Goal: Information Seeking & Learning: Learn about a topic

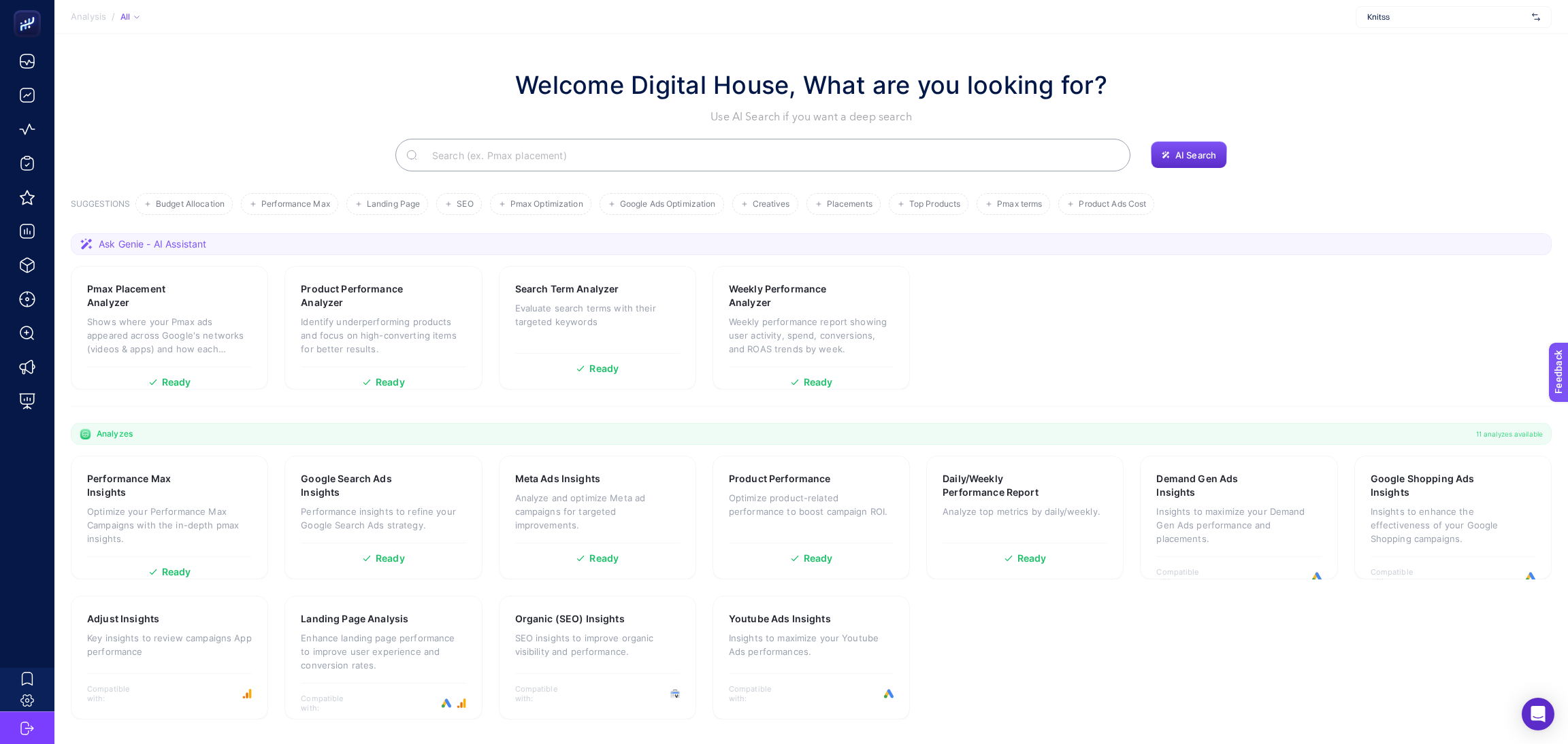
click at [1510, 18] on span "Knitss" at bounding box center [1446, 16] width 159 height 11
click at [1268, 241] on section "Ask Genie - AI Assistant" at bounding box center [811, 244] width 1480 height 22
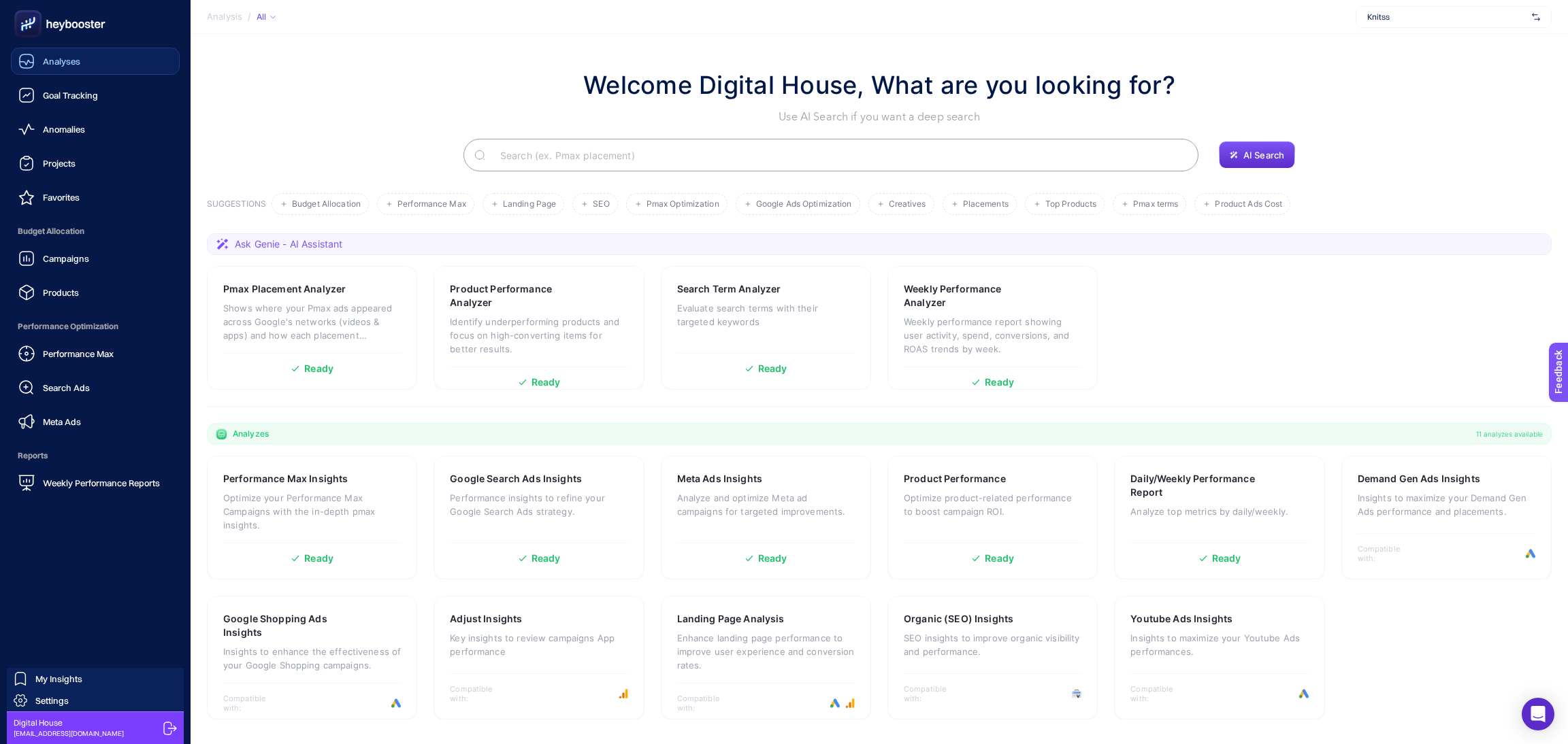
click at [40, 57] on div "Analyses" at bounding box center [50, 61] width 62 height 16
click at [40, 57] on div "Analyses" at bounding box center [50, 61] width 63 height 16
click at [31, 119] on link "Anomalies" at bounding box center [95, 130] width 169 height 28
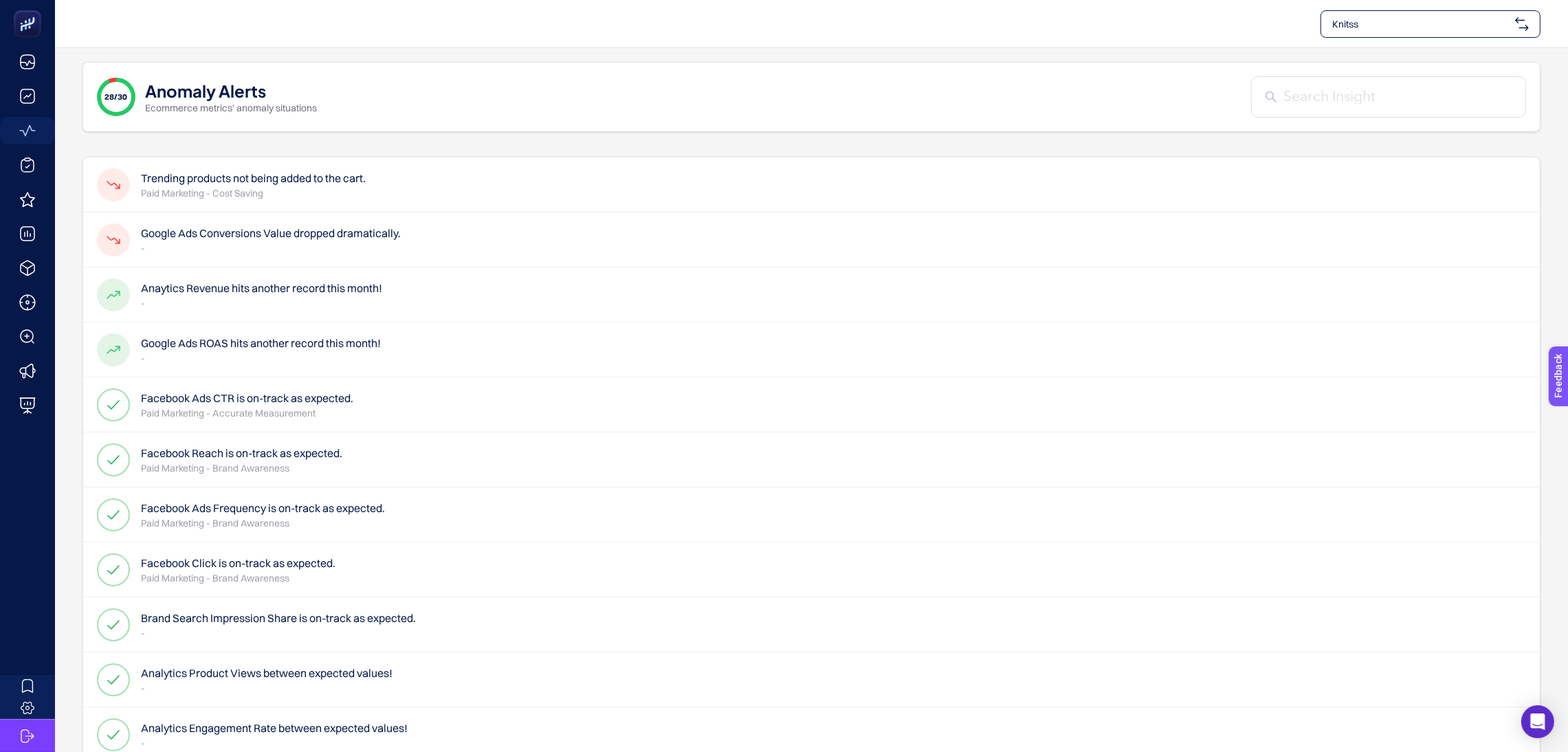
click at [328, 226] on h4 "Google Ads Conversions Value dropped dramatically." at bounding box center [271, 233] width 260 height 16
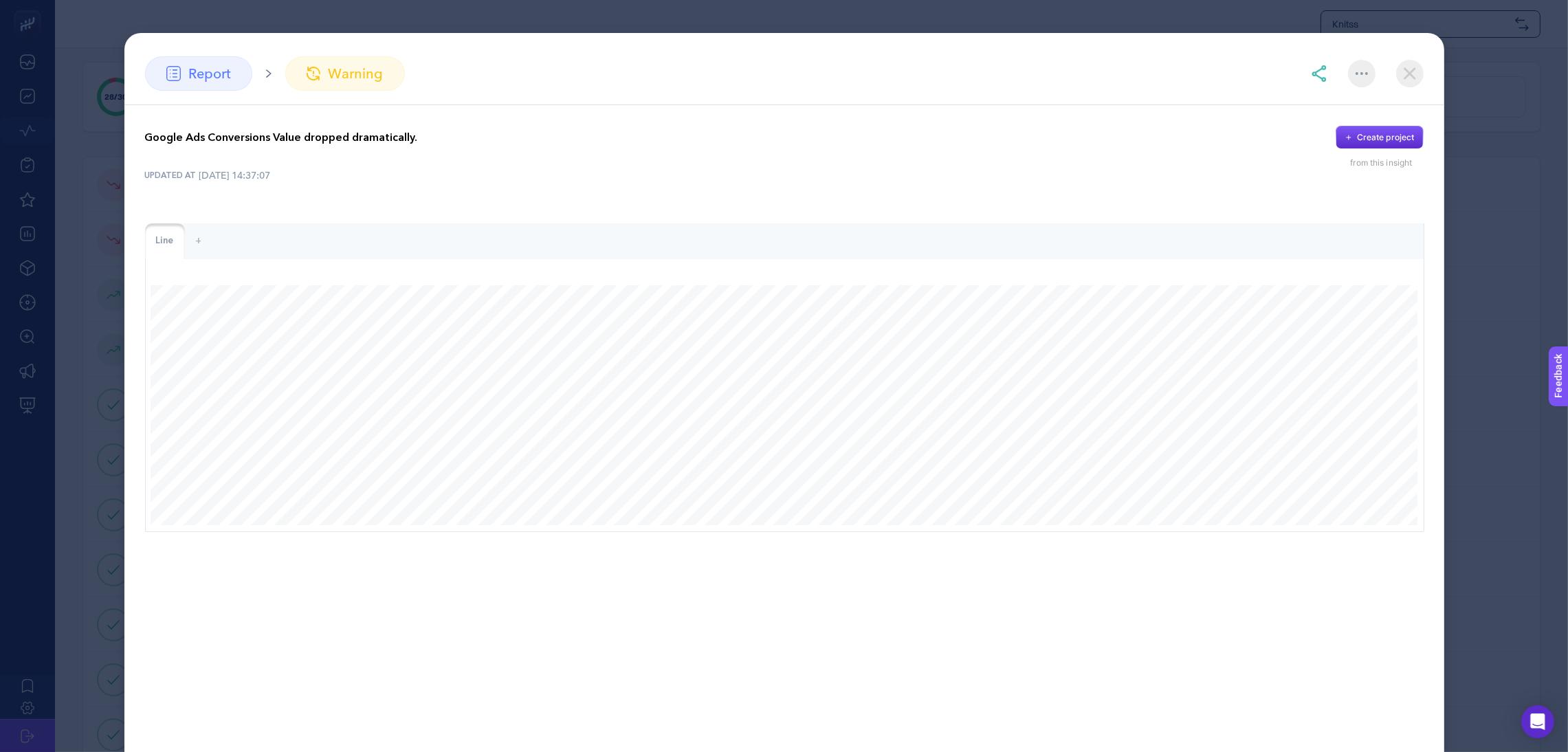
click at [1410, 79] on img at bounding box center [1411, 74] width 28 height 28
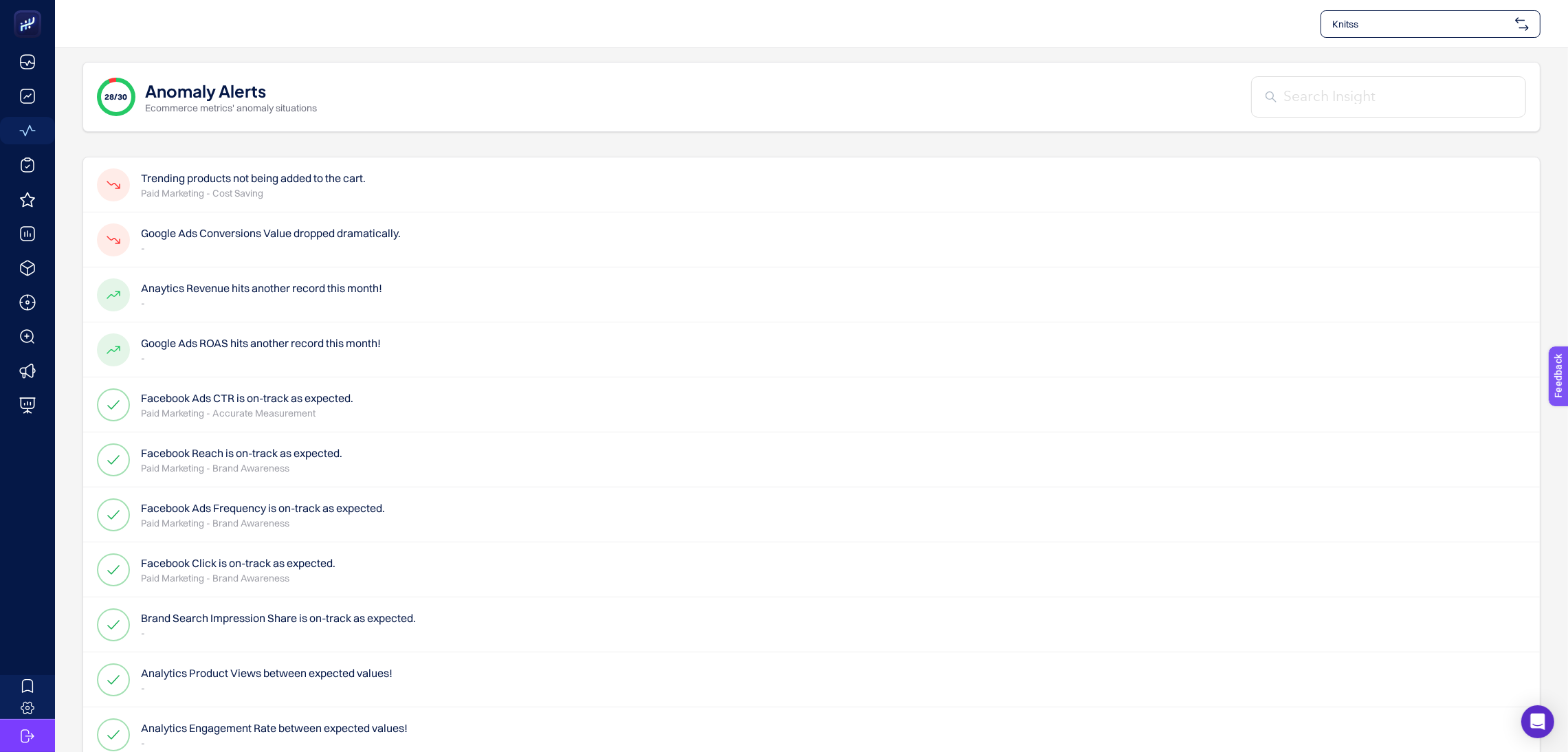
click at [205, 183] on h4 "Trending products not being added to the cart." at bounding box center [253, 178] width 225 height 16
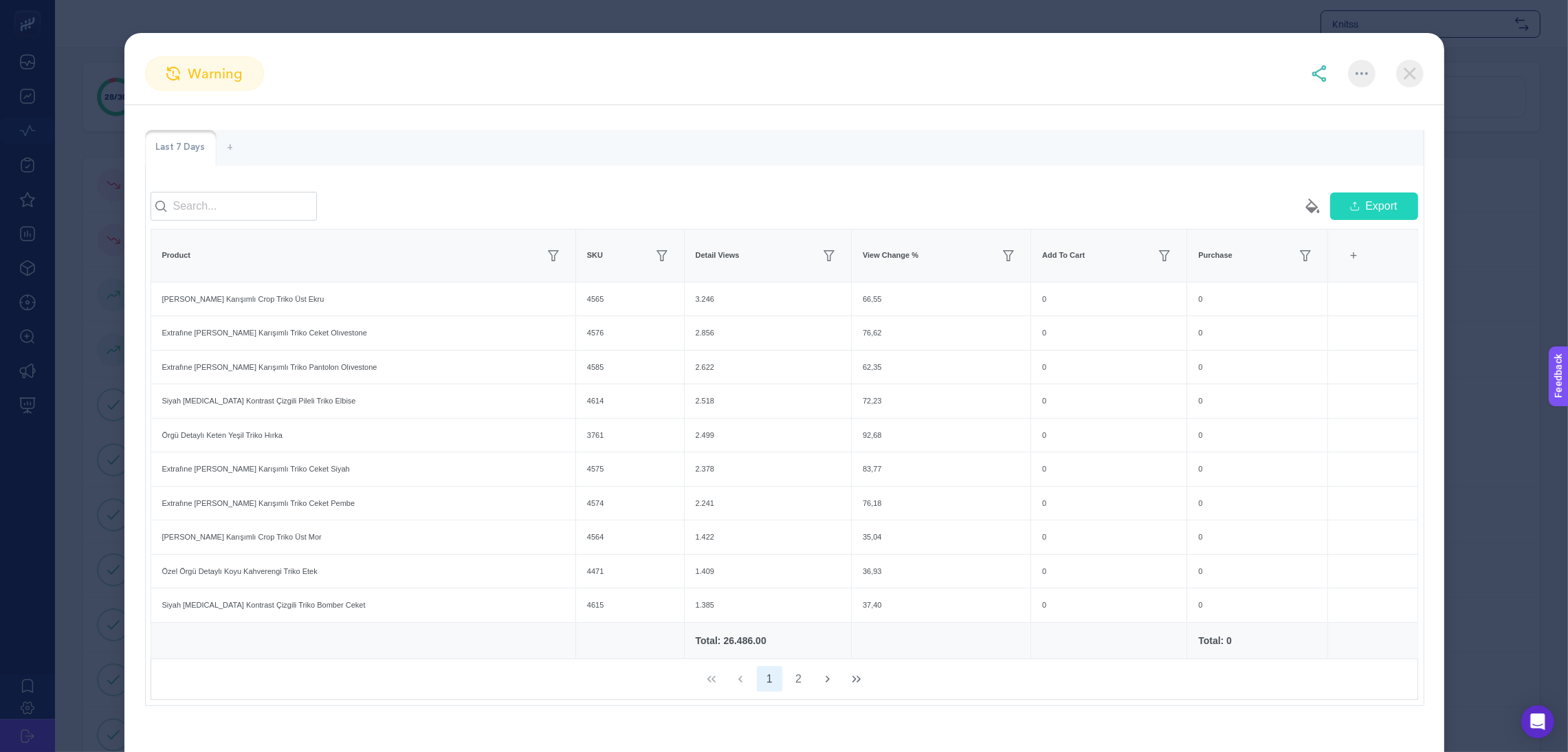
scroll to position [97, 0]
click at [1154, 263] on div at bounding box center [1165, 252] width 22 height 22
click at [1055, 258] on span "Add To Cart" at bounding box center [1064, 252] width 43 height 11
click at [185, 141] on div "Last 7 Days" at bounding box center [180, 144] width 71 height 36
click at [818, 263] on button "button" at bounding box center [829, 252] width 22 height 22
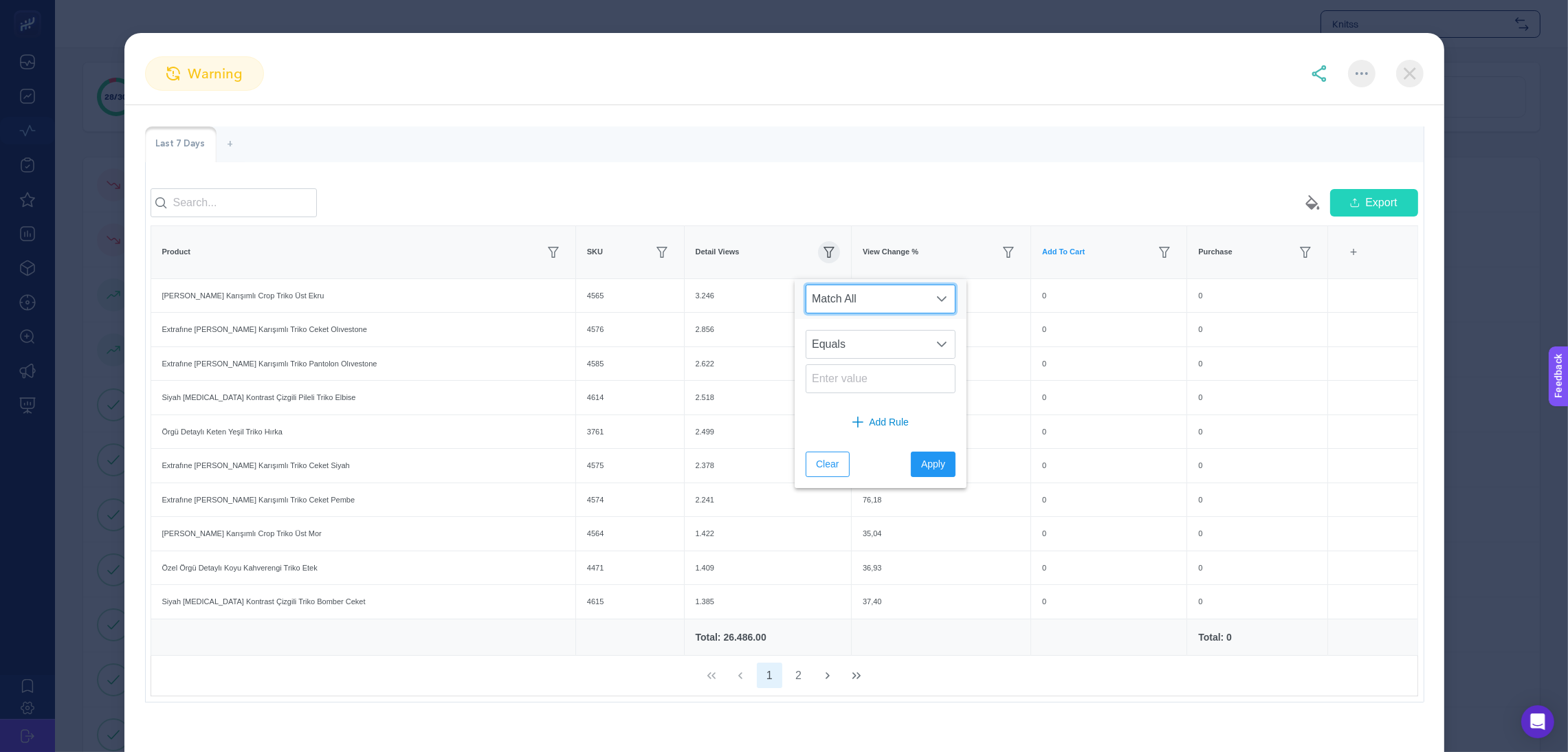
click at [895, 303] on span "Match All" at bounding box center [867, 299] width 122 height 28
click at [827, 462] on span "Clear" at bounding box center [827, 464] width 23 height 15
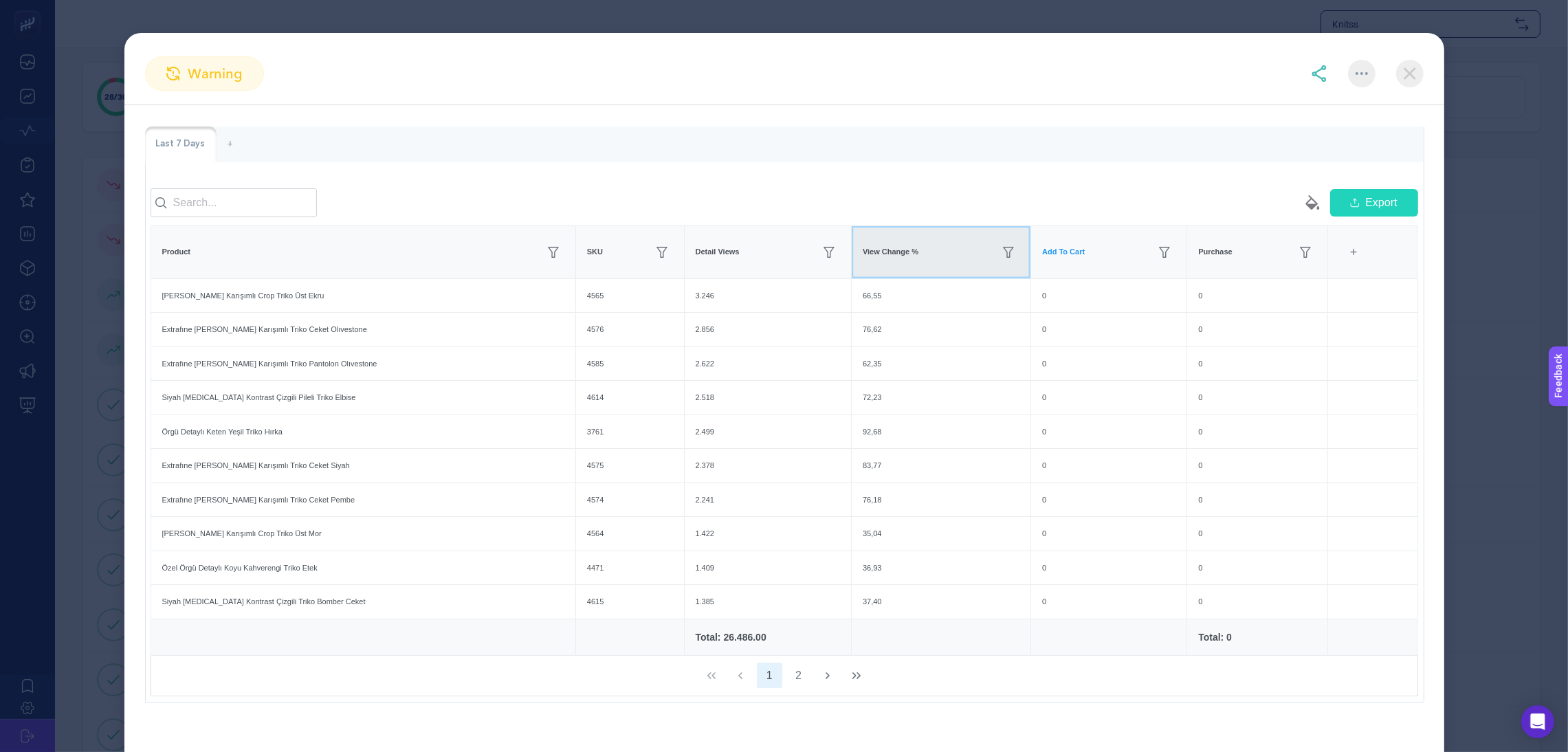
click at [863, 263] on div "View Change %" at bounding box center [941, 252] width 157 height 22
click at [1341, 267] on div "+" at bounding box center [1354, 252] width 26 height 30
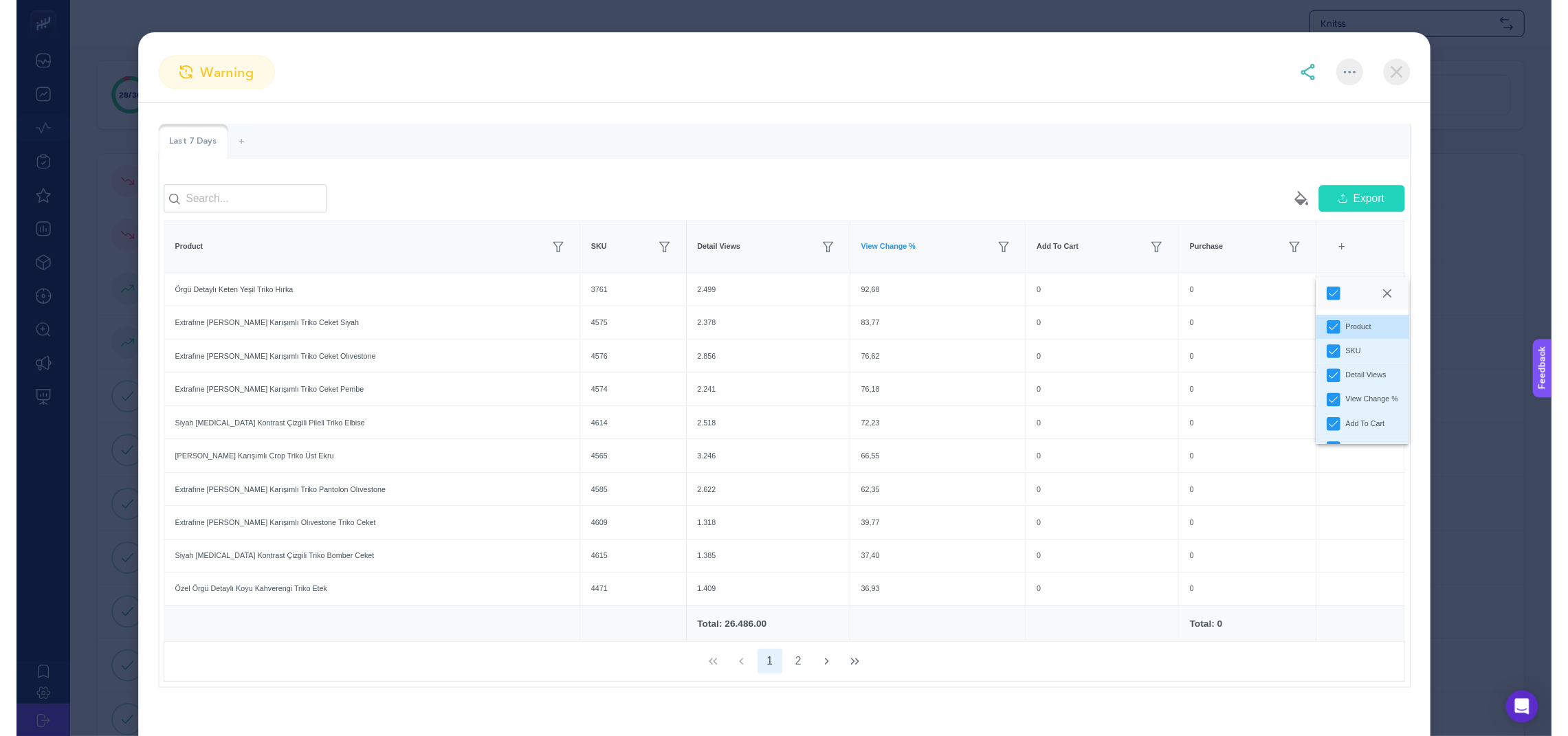
scroll to position [21, 0]
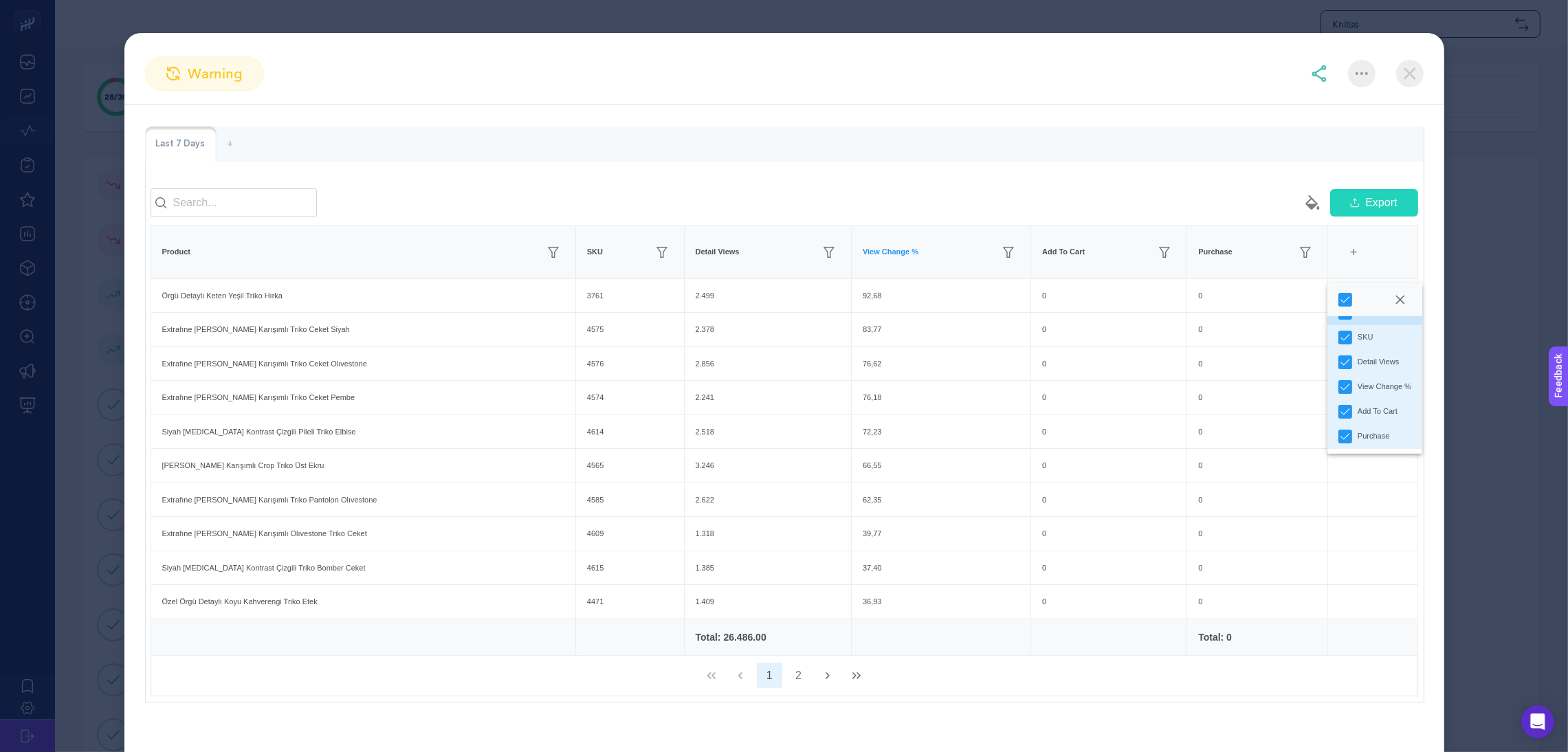
click at [1076, 155] on div "Last 7 Days +" at bounding box center [784, 144] width 1279 height 36
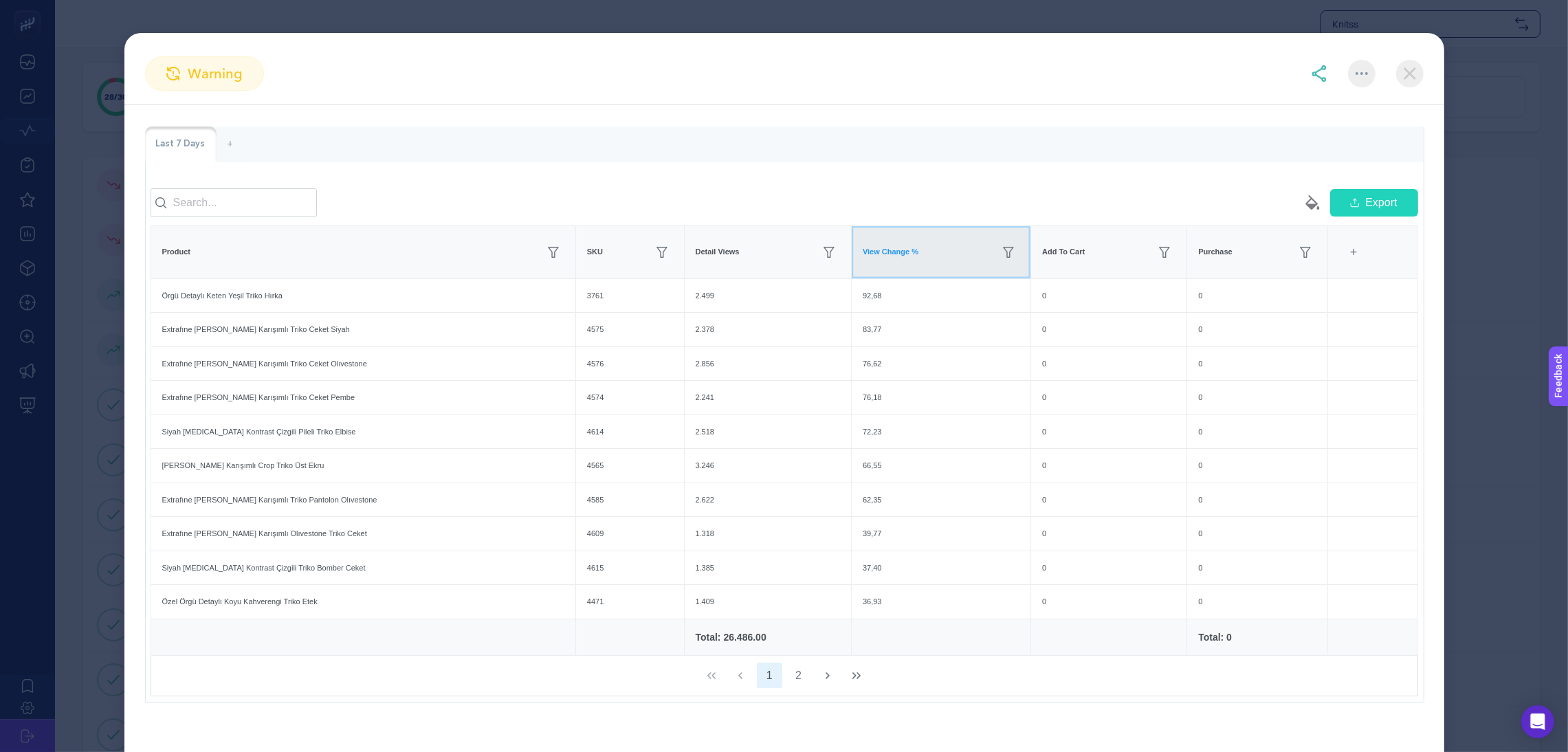
click at [865, 258] on span "View Change %" at bounding box center [891, 252] width 56 height 11
click at [1403, 71] on img at bounding box center [1411, 74] width 28 height 28
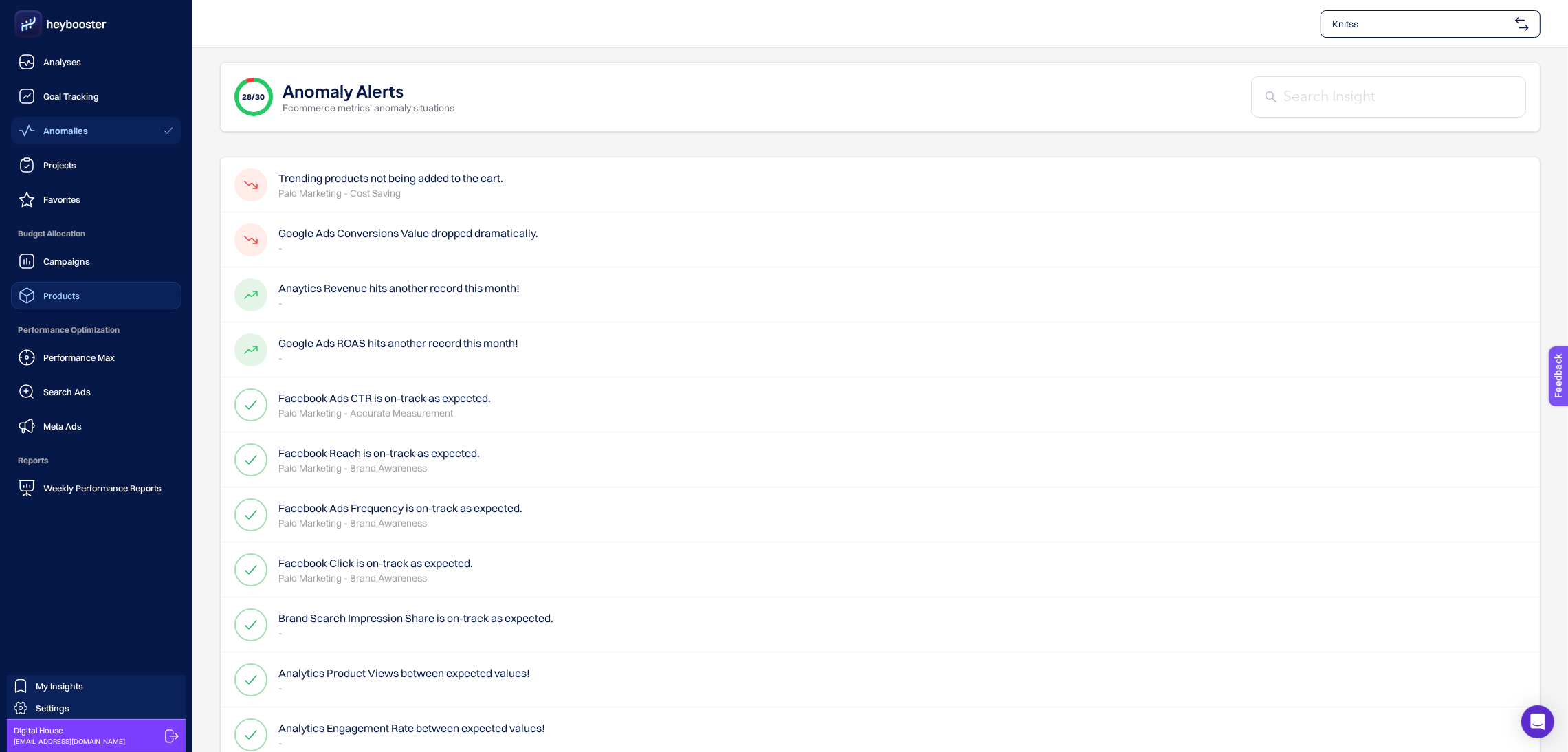
click at [40, 293] on div "Products" at bounding box center [49, 295] width 62 height 16
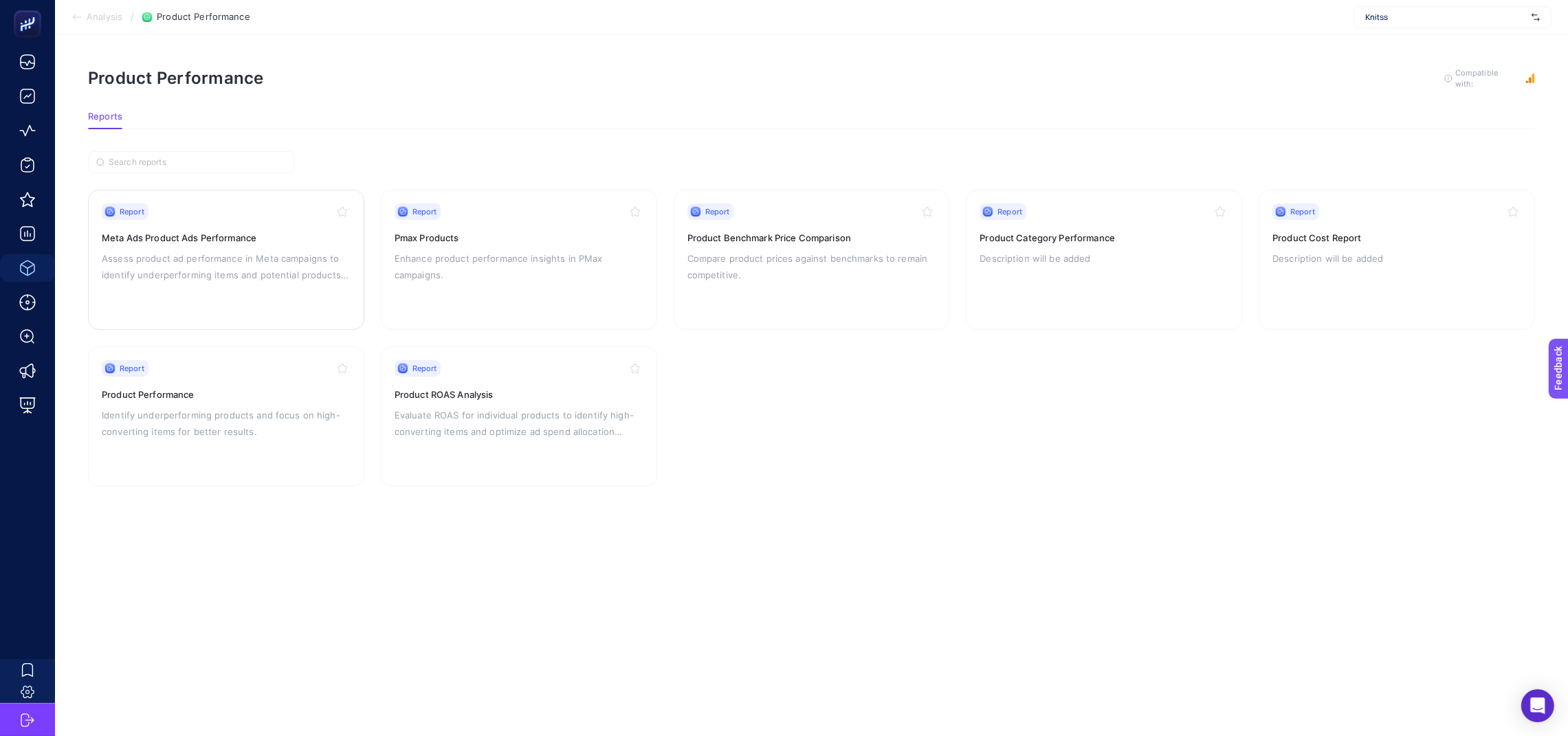
click at [288, 252] on p "Assess product ad performance in Meta campaigns to identify underperforming ite…" at bounding box center [226, 266] width 248 height 33
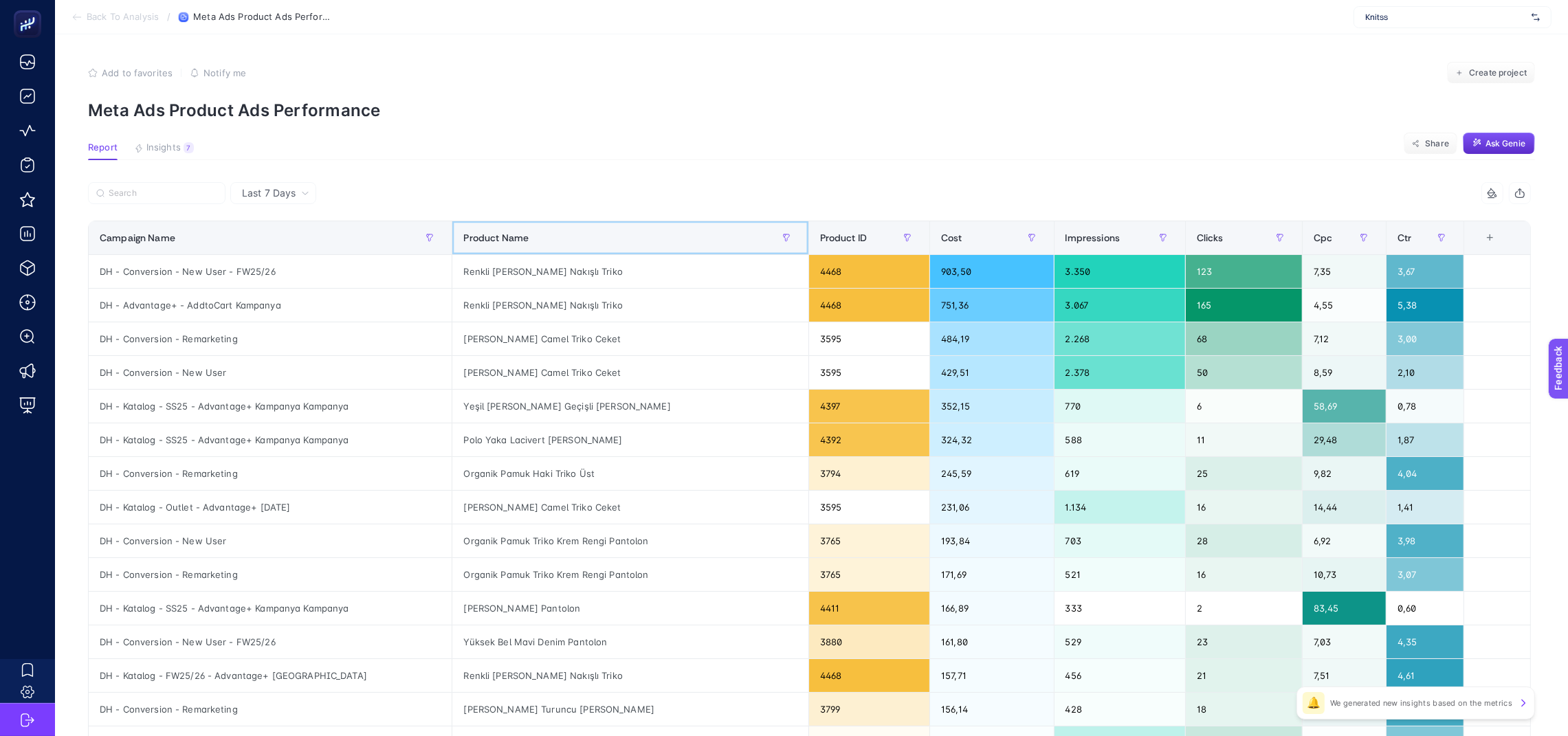
click at [560, 241] on div "Product Name" at bounding box center [630, 238] width 334 height 22
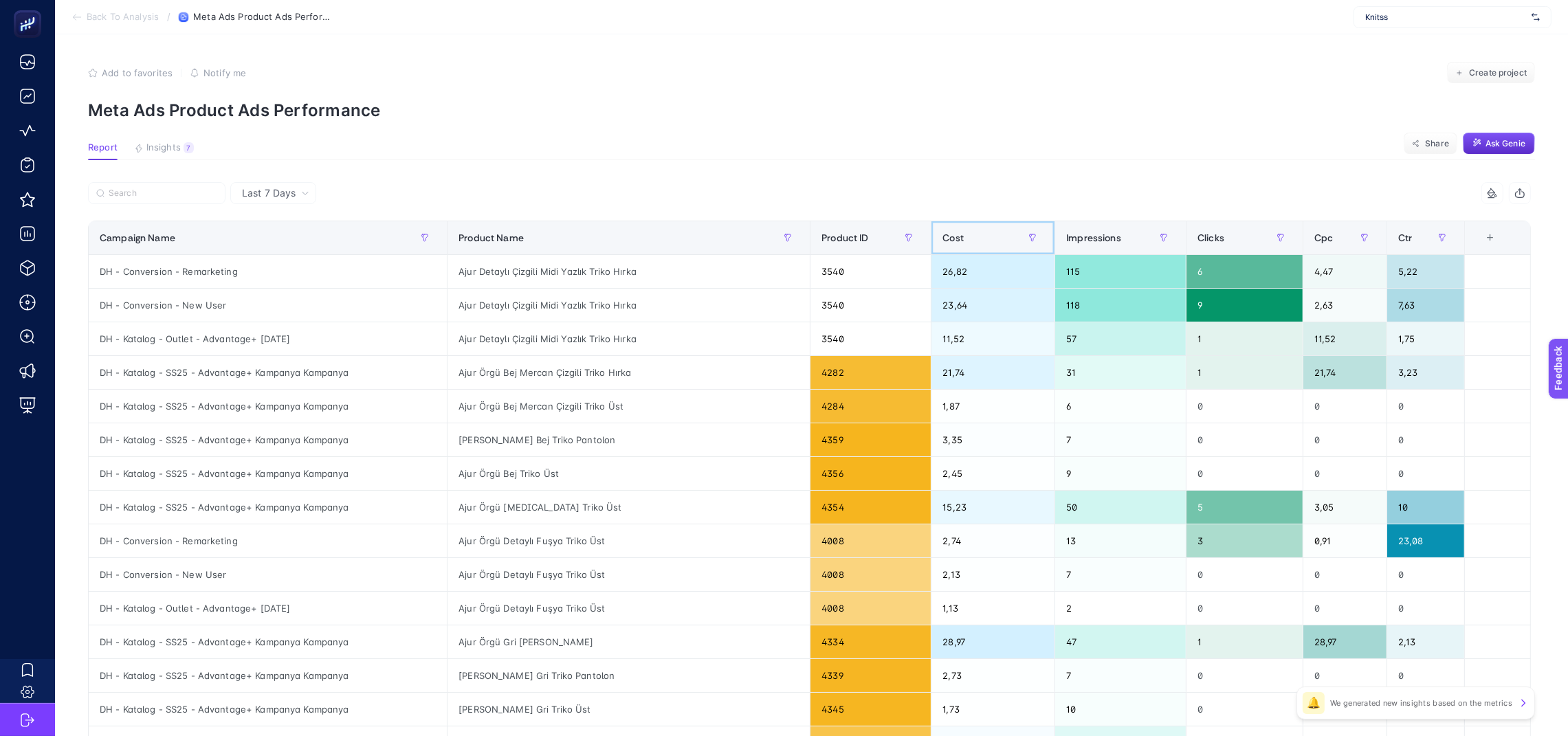
click at [974, 248] on div "Cost" at bounding box center [992, 238] width 101 height 22
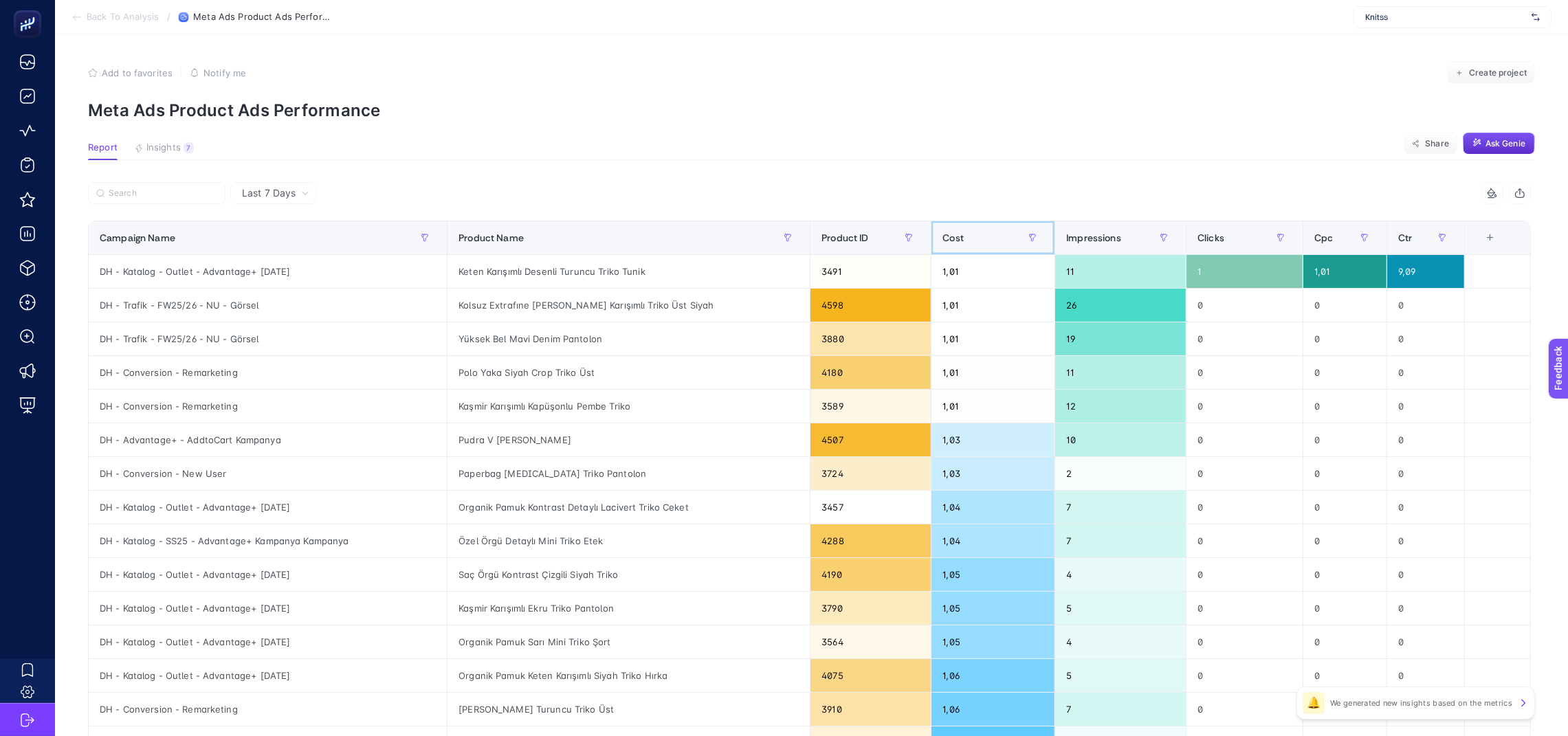
click at [974, 248] on div "Cost" at bounding box center [992, 238] width 101 height 22
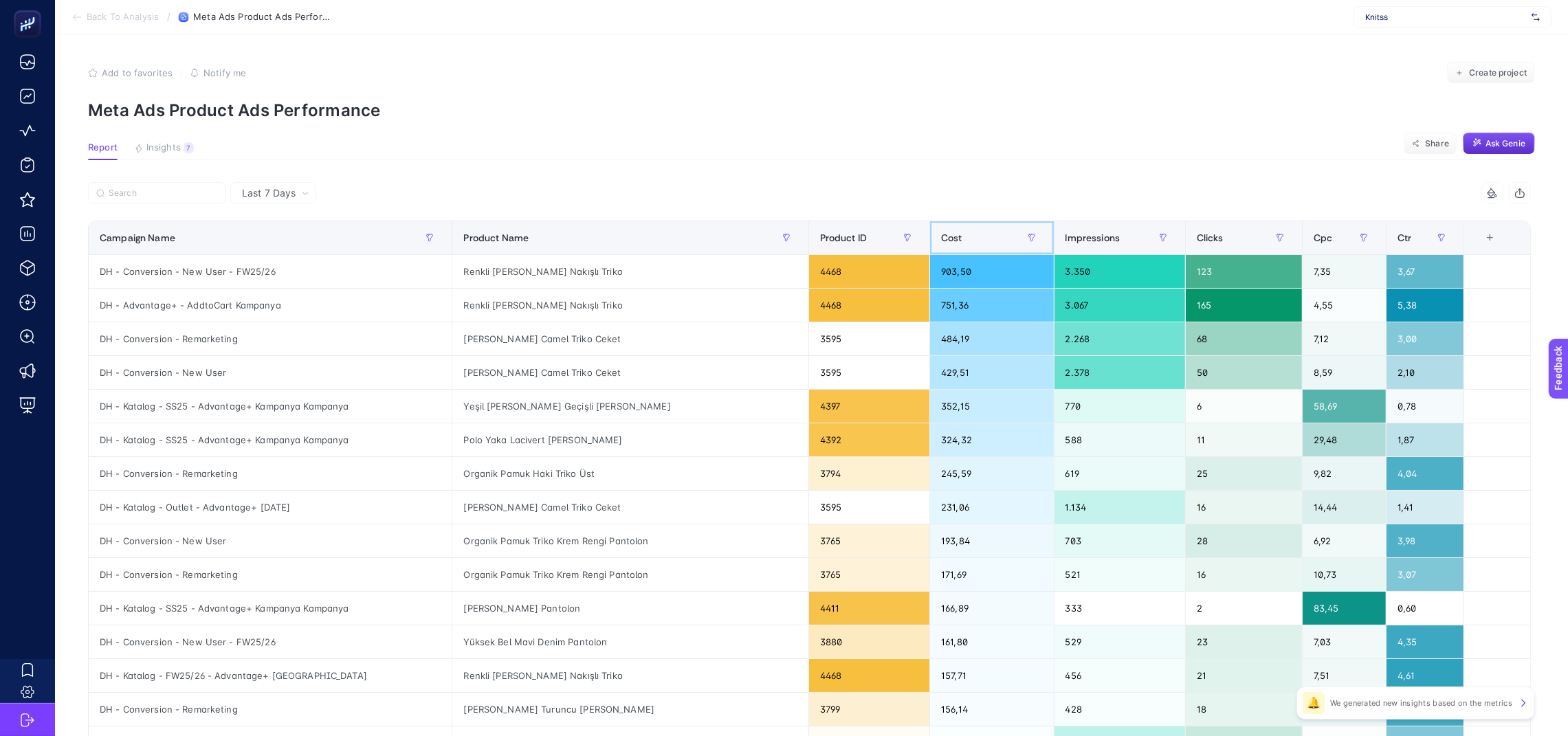
scroll to position [0, 11]
click at [1488, 239] on div "+" at bounding box center [1491, 237] width 26 height 11
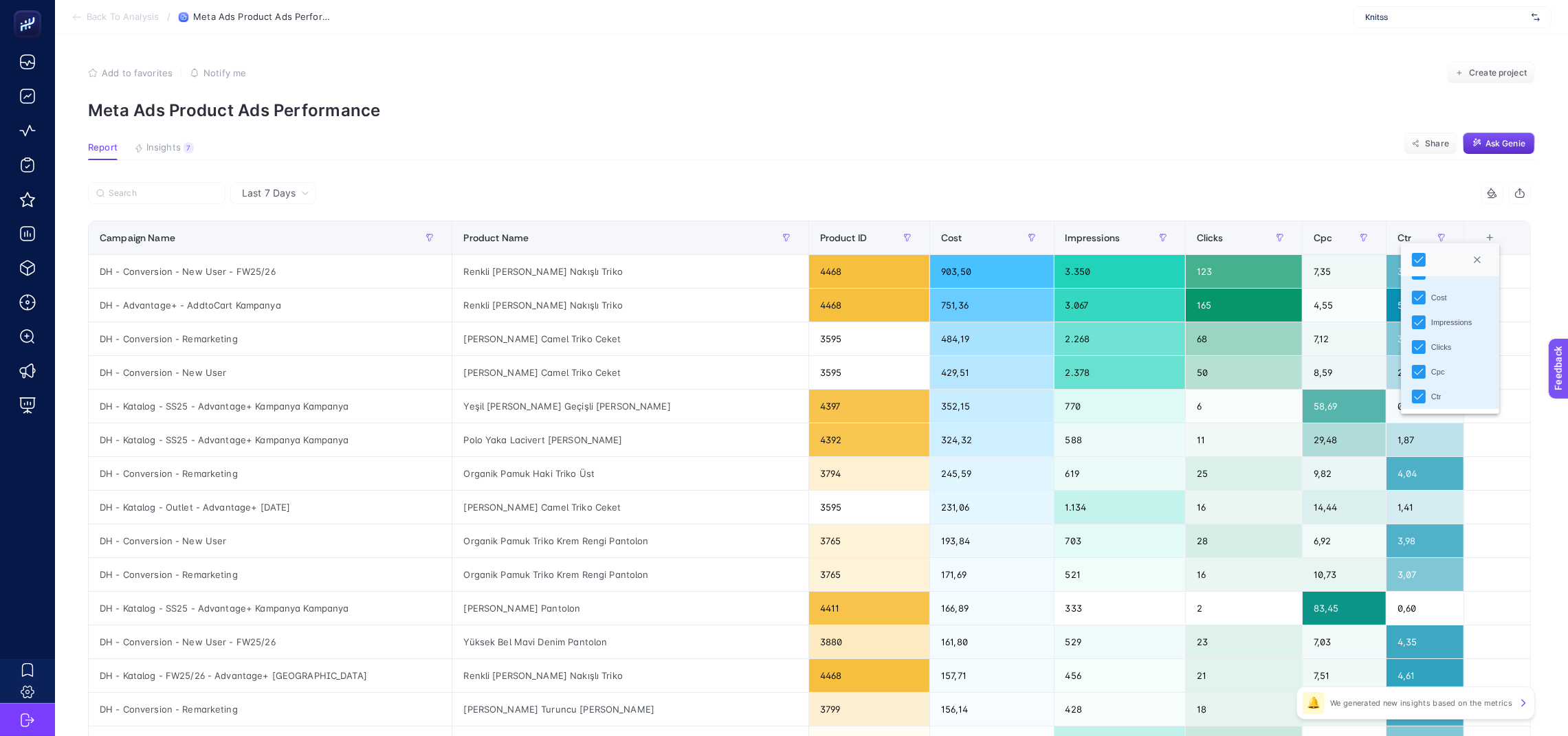
scroll to position [0, 0]
click at [1197, 125] on article "Add to favorites false Notify me Create project Meta Ads Product Ads Performanc…" at bounding box center [811, 571] width 1513 height 1074
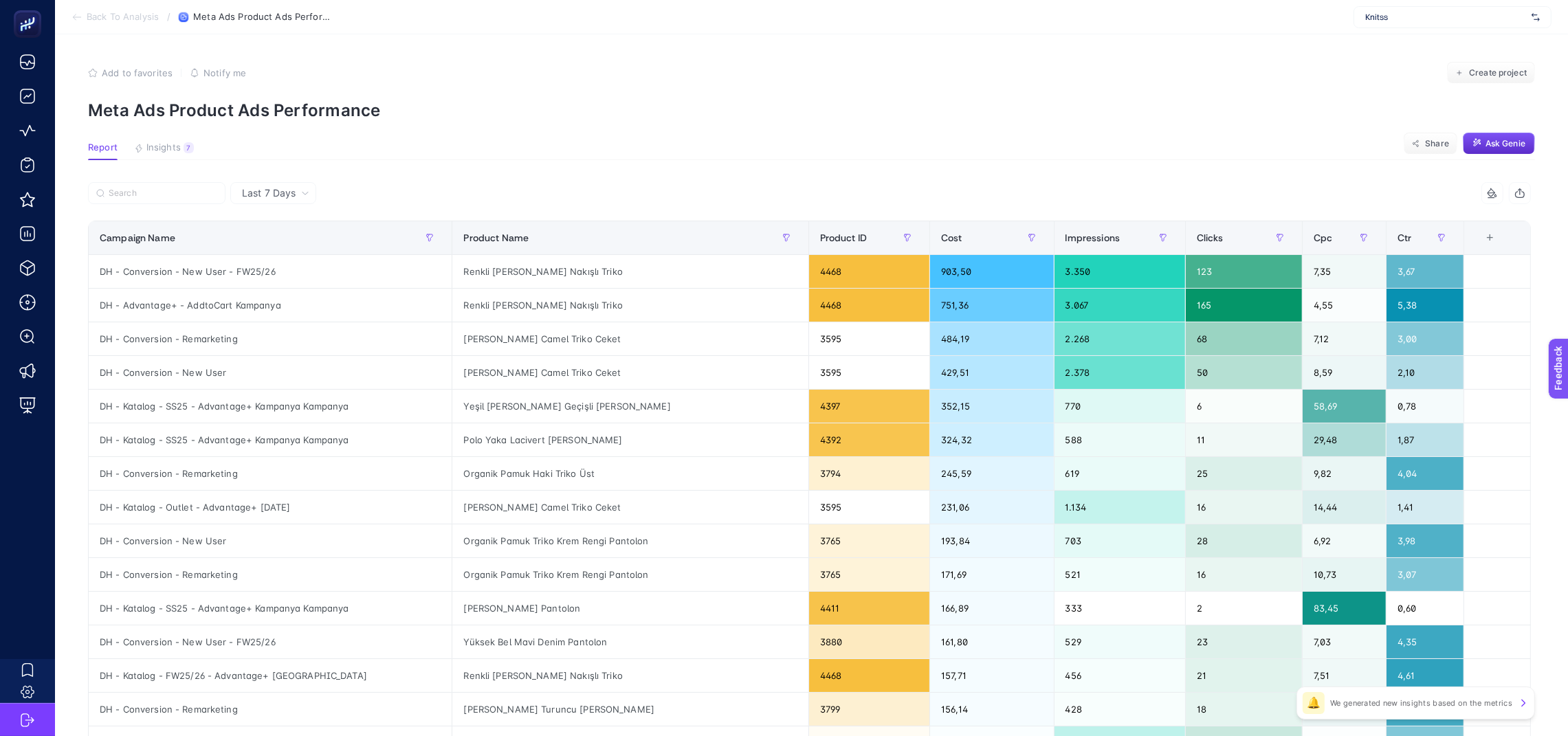
click at [1487, 243] on div "+" at bounding box center [1491, 237] width 26 height 11
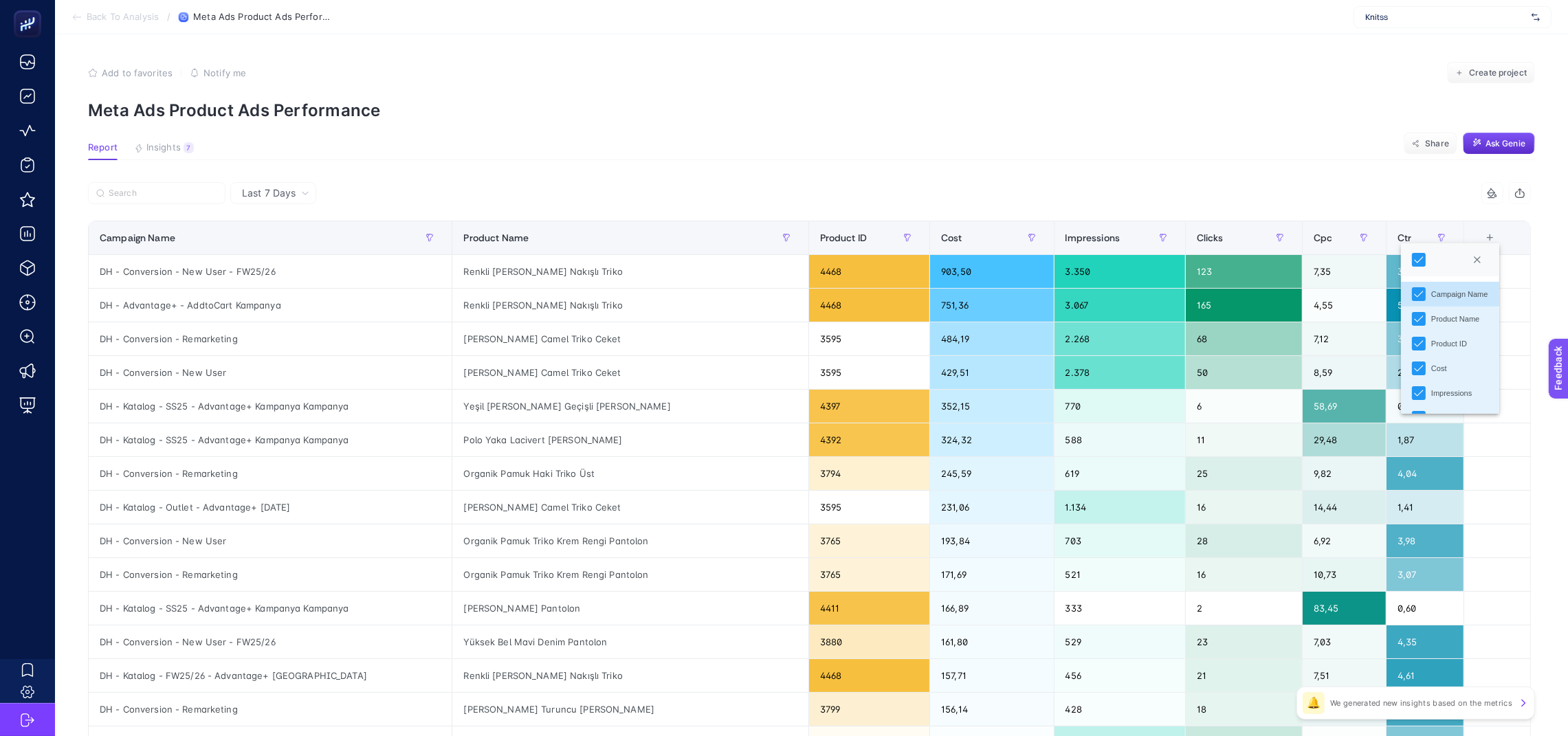
scroll to position [70, 0]
click at [130, 22] on span "Back To Analysis" at bounding box center [123, 16] width 72 height 11
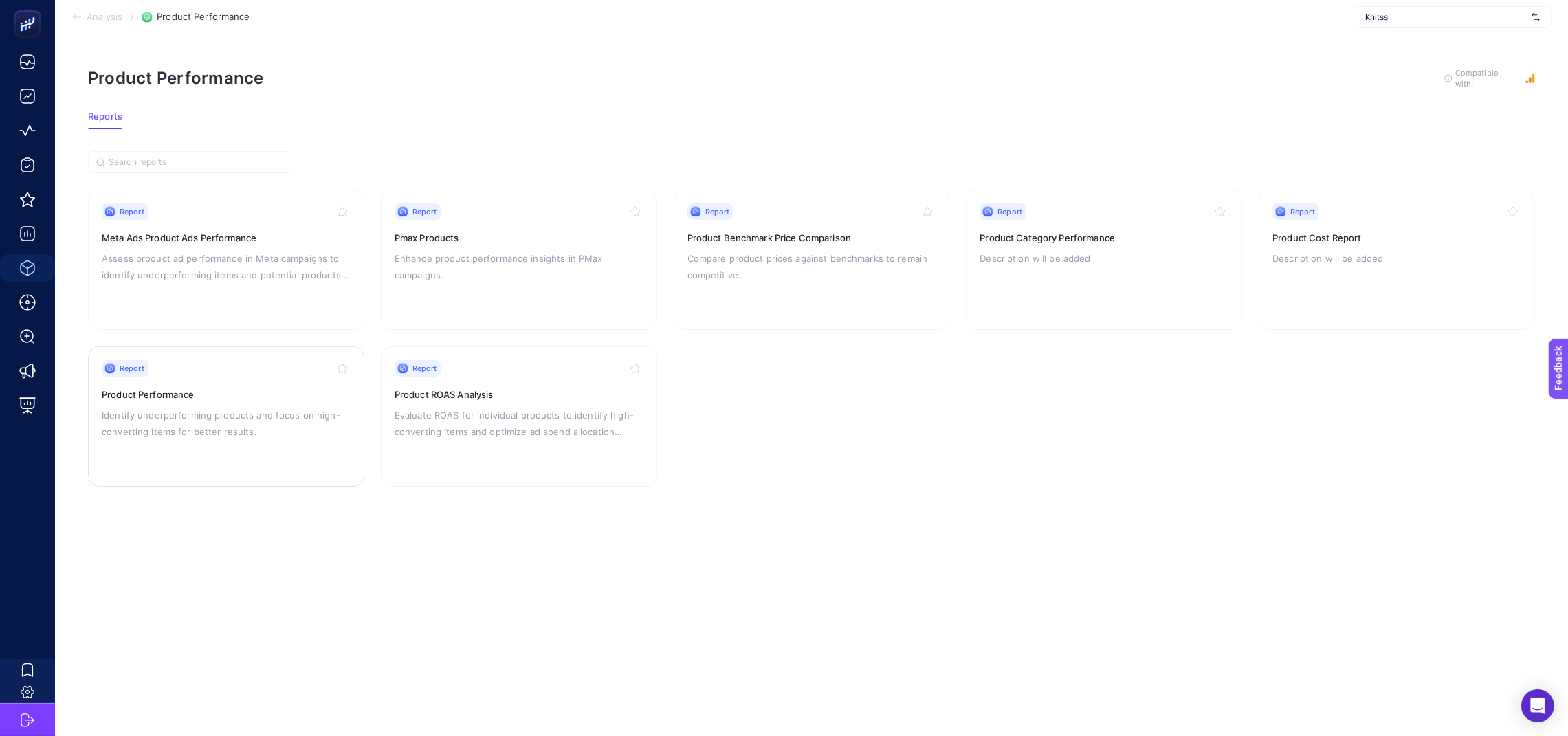
click at [203, 383] on div "Report Product Performance Identify underperforming products and focus on high-…" at bounding box center [226, 416] width 248 height 112
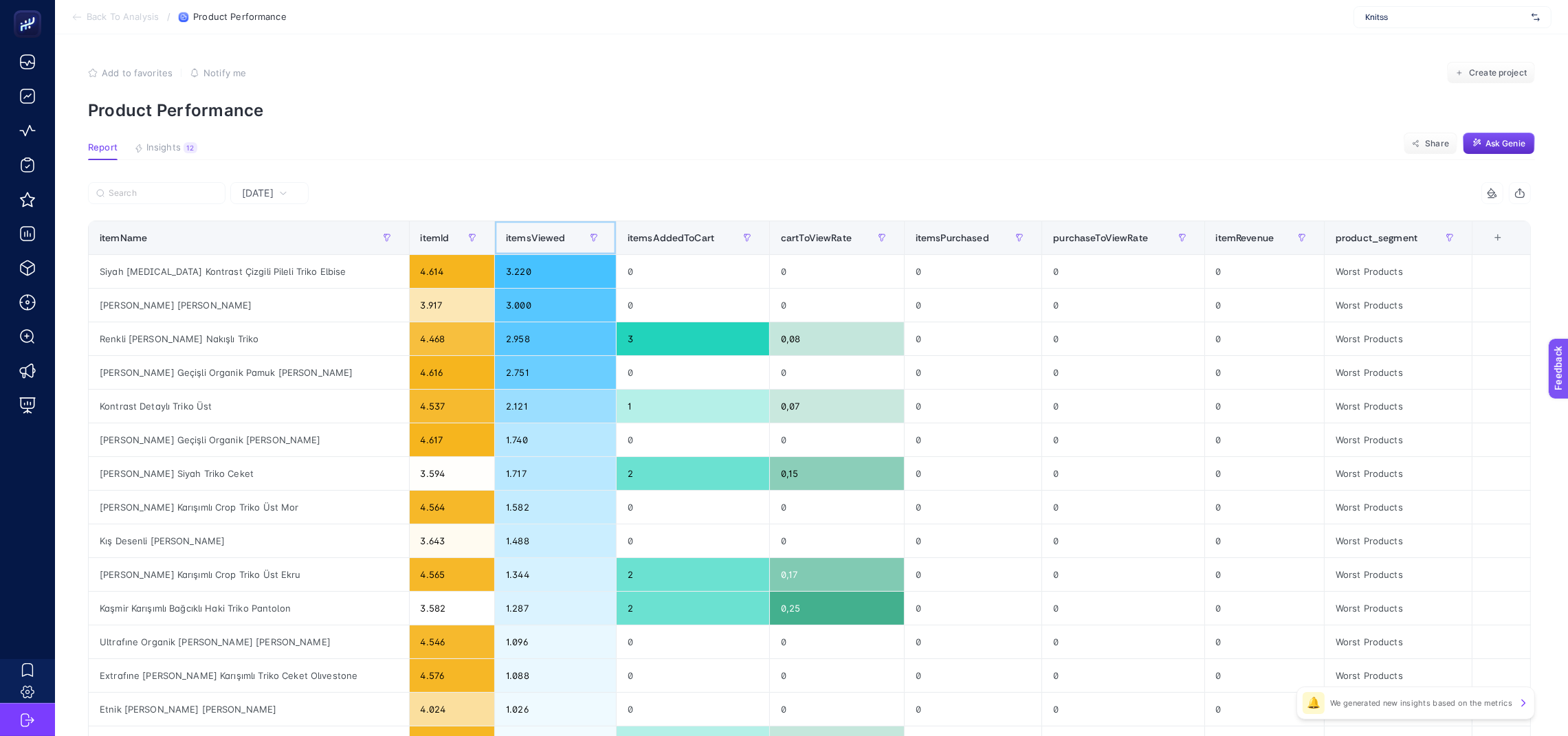
click at [527, 243] on span "itemsViewed" at bounding box center [536, 237] width 60 height 11
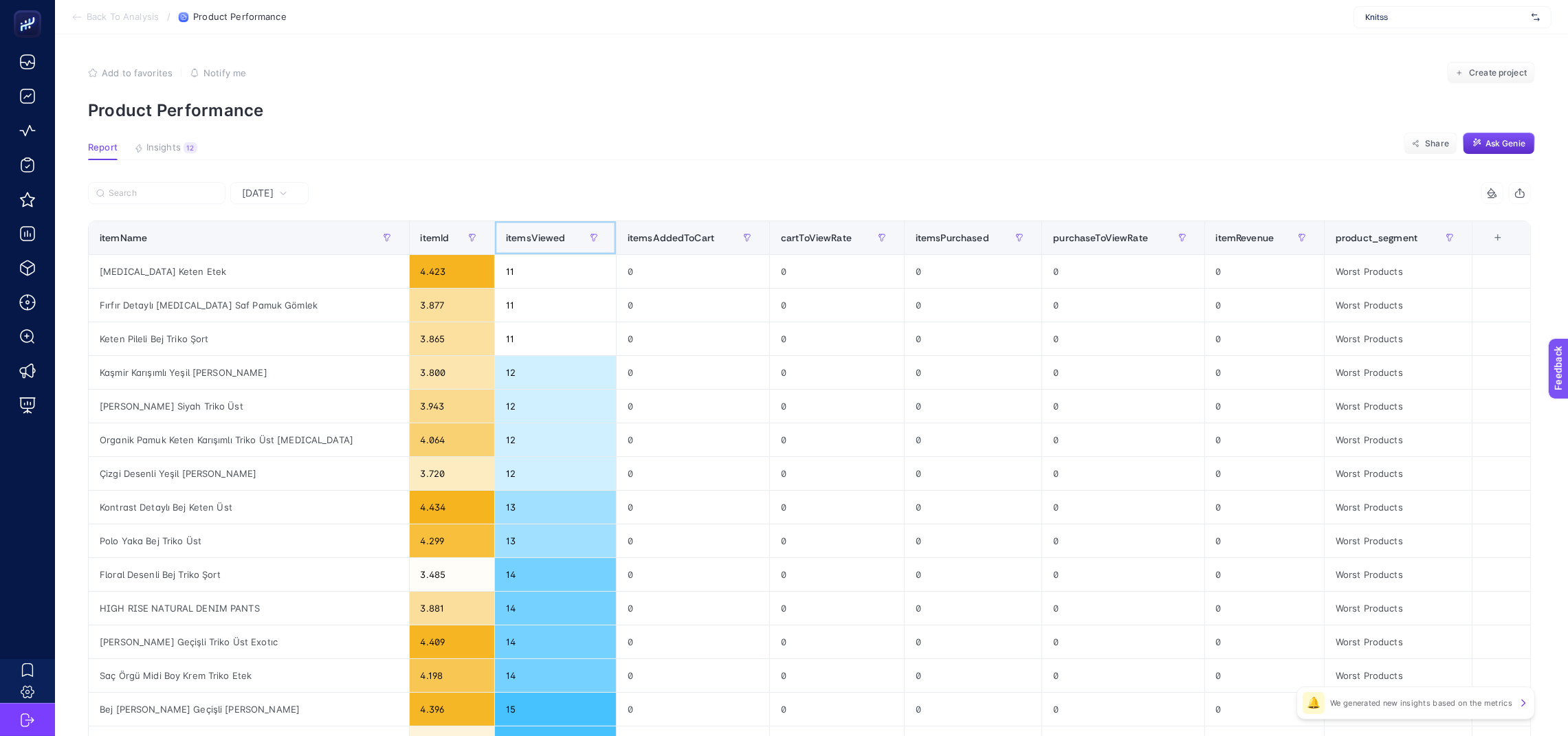
click at [527, 243] on span "itemsViewed" at bounding box center [536, 237] width 60 height 11
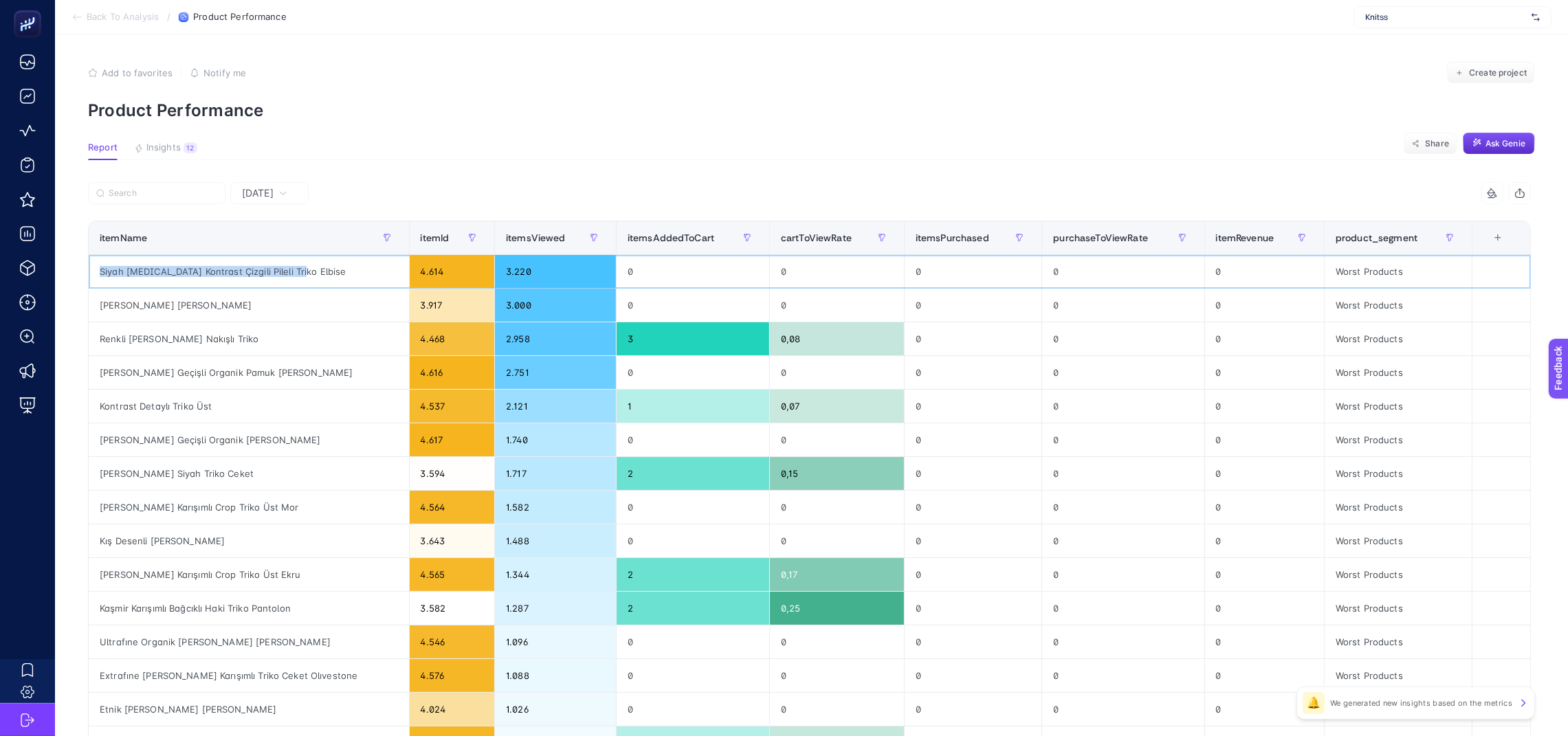
drag, startPoint x: 299, startPoint y: 274, endPoint x: 92, endPoint y: 271, distance: 207.0
click at [92, 271] on div "Siyah [MEDICAL_DATA] Kontrast Çizgili Pileli Triko Elbise" at bounding box center [248, 271] width 321 height 33
copy div "Siyah [MEDICAL_DATA] Kontrast Çizgili Pileli Triko Elbise"
drag, startPoint x: 296, startPoint y: 309, endPoint x: 97, endPoint y: 308, distance: 199.0
click at [97, 308] on div "[PERSON_NAME] [PERSON_NAME]" at bounding box center [248, 305] width 321 height 33
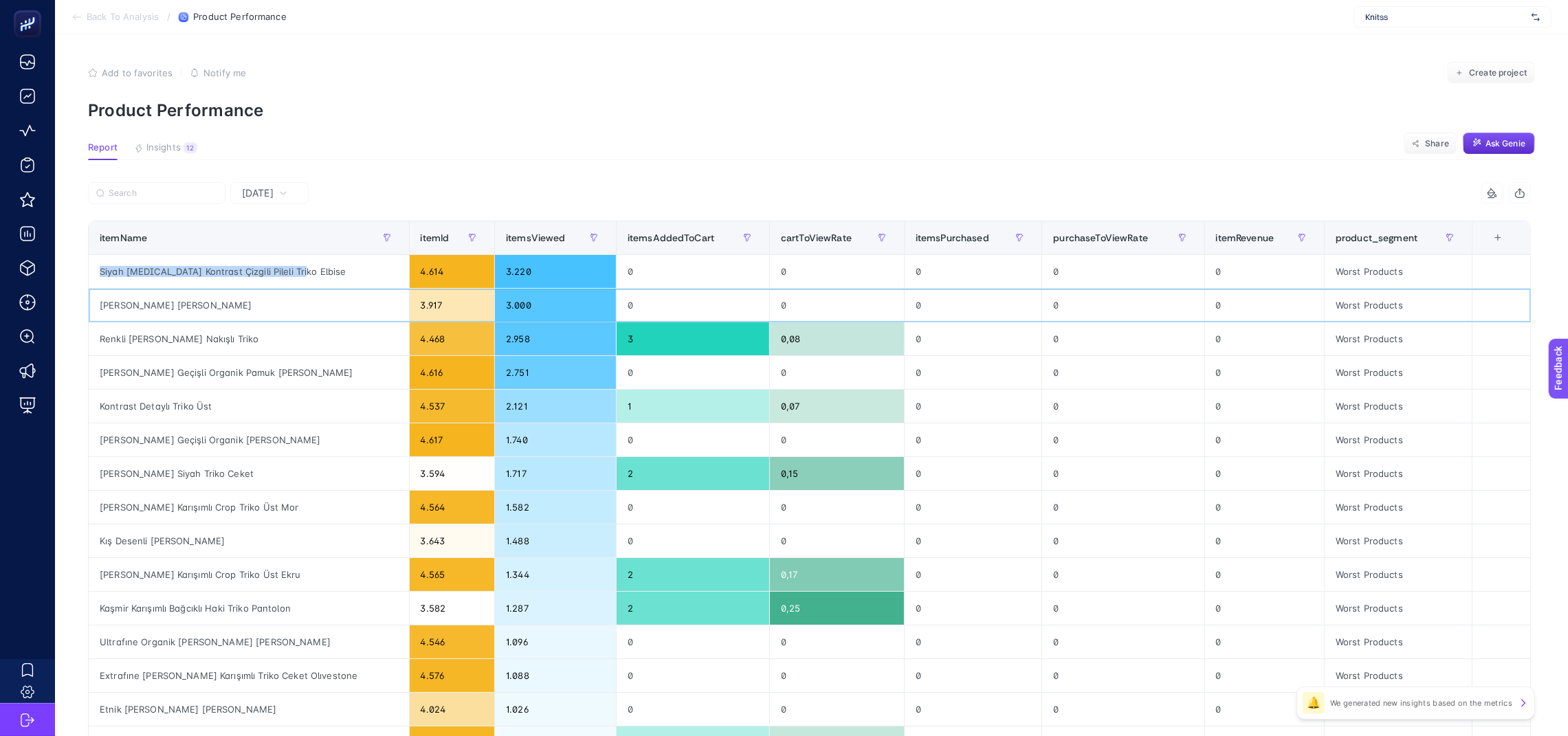
copy div "[PERSON_NAME] [PERSON_NAME]"
drag, startPoint x: 294, startPoint y: 370, endPoint x: 93, endPoint y: 368, distance: 201.0
click at [93, 368] on div "[PERSON_NAME] Geçişli Organik Pamuk [PERSON_NAME]" at bounding box center [248, 372] width 321 height 33
copy div "[PERSON_NAME] Geçişli Organik Pamuk [PERSON_NAME]"
drag, startPoint x: 266, startPoint y: 443, endPoint x: 98, endPoint y: 442, distance: 168.0
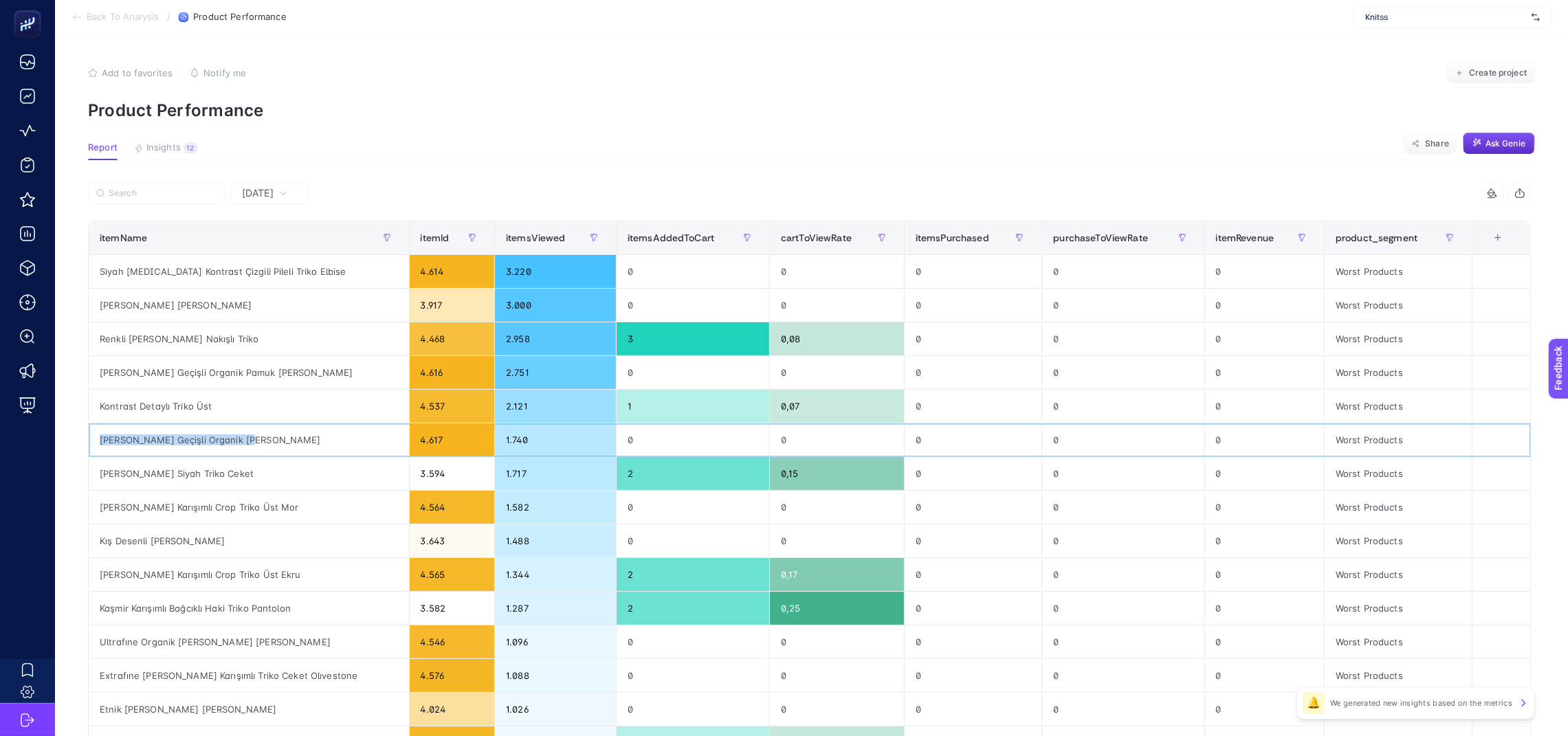
click at [98, 442] on div "[PERSON_NAME] Geçişli Organik [PERSON_NAME]" at bounding box center [248, 439] width 321 height 33
copy div "[PERSON_NAME] Geçişli Organik [PERSON_NAME]"
click at [885, 116] on p "Product Performance" at bounding box center [811, 110] width 1447 height 20
drag, startPoint x: 299, startPoint y: 501, endPoint x: 89, endPoint y: 507, distance: 210.1
click at [89, 507] on div "[PERSON_NAME] Karışımlı Crop Triko Üst Mor" at bounding box center [248, 507] width 321 height 33
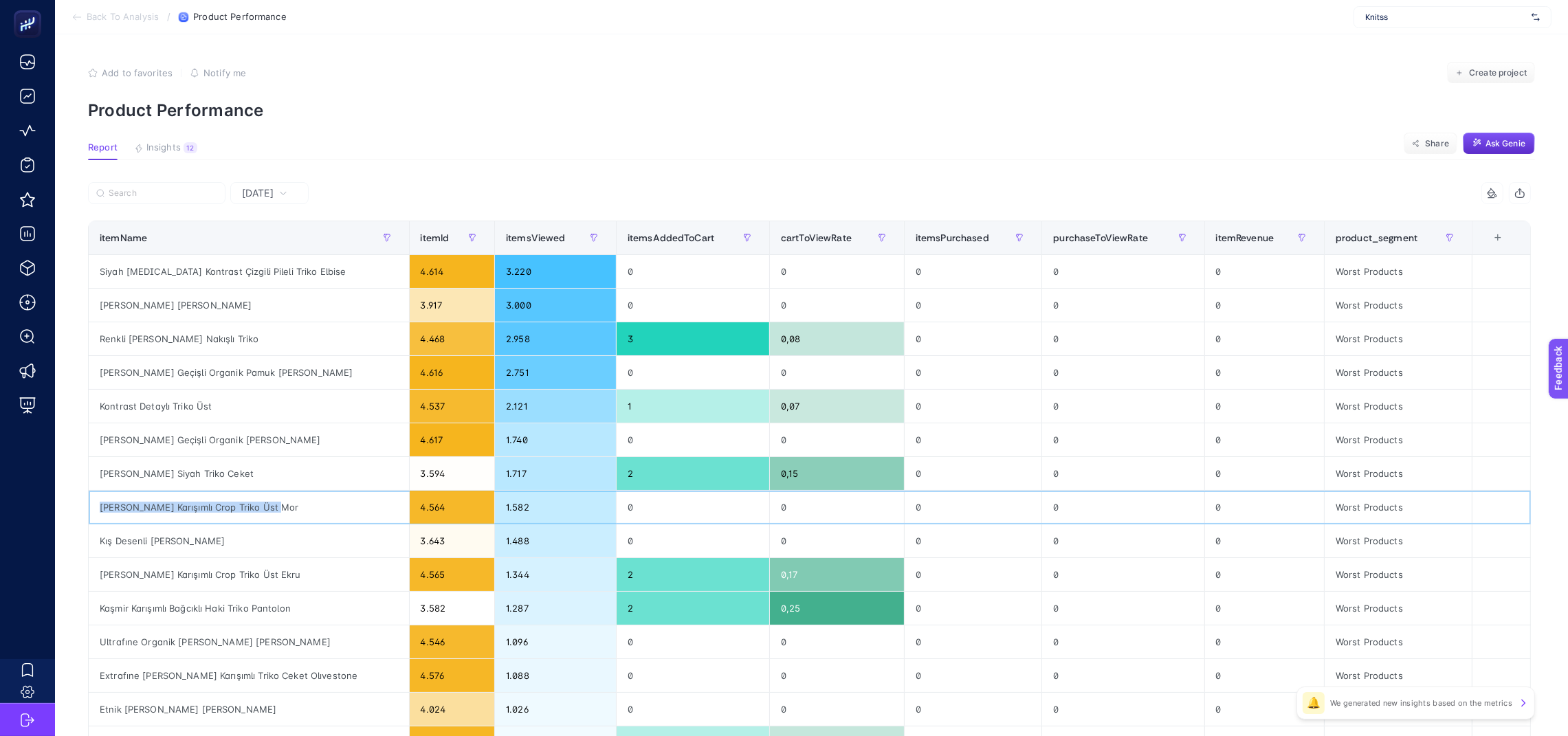
copy div "[PERSON_NAME] Karışımlı Crop Triko Üst Mor"
click at [814, 112] on p "Product Performance" at bounding box center [811, 110] width 1447 height 20
click at [956, 236] on span "itemsPurchased" at bounding box center [953, 237] width 74 height 11
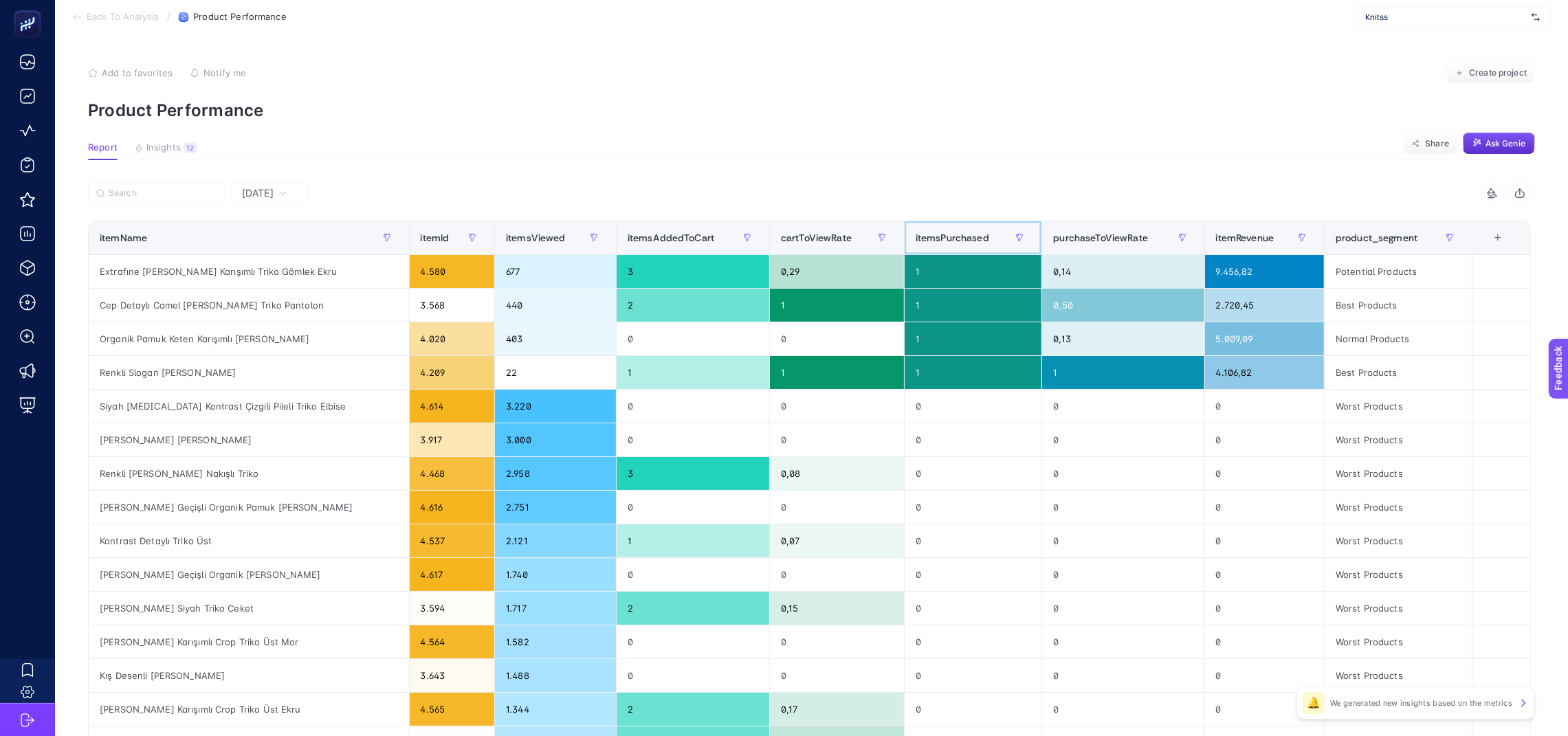
scroll to position [1, 11]
click at [250, 196] on span "[DATE]" at bounding box center [258, 192] width 32 height 14
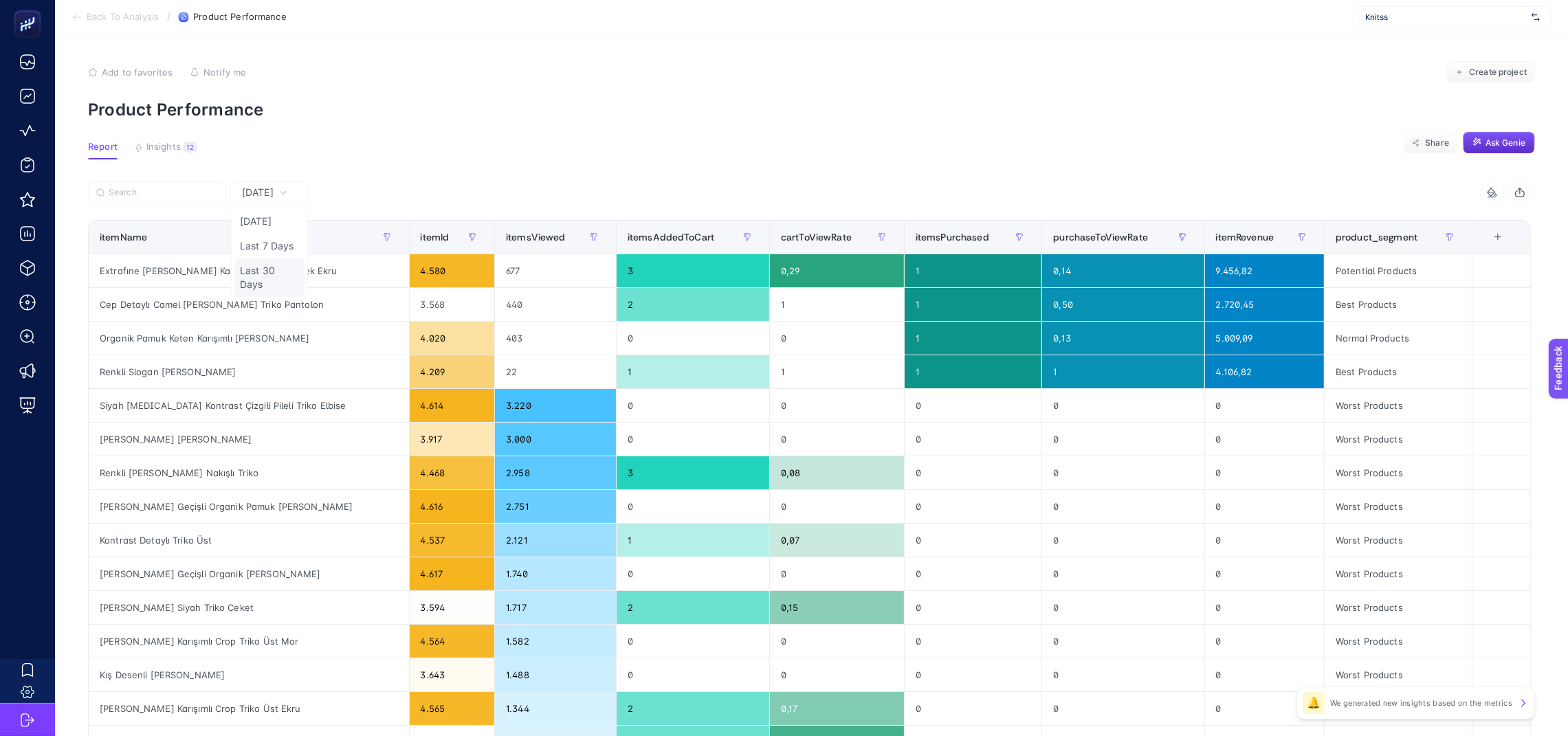
click at [258, 266] on li "Last 30 Days" at bounding box center [270, 277] width 71 height 39
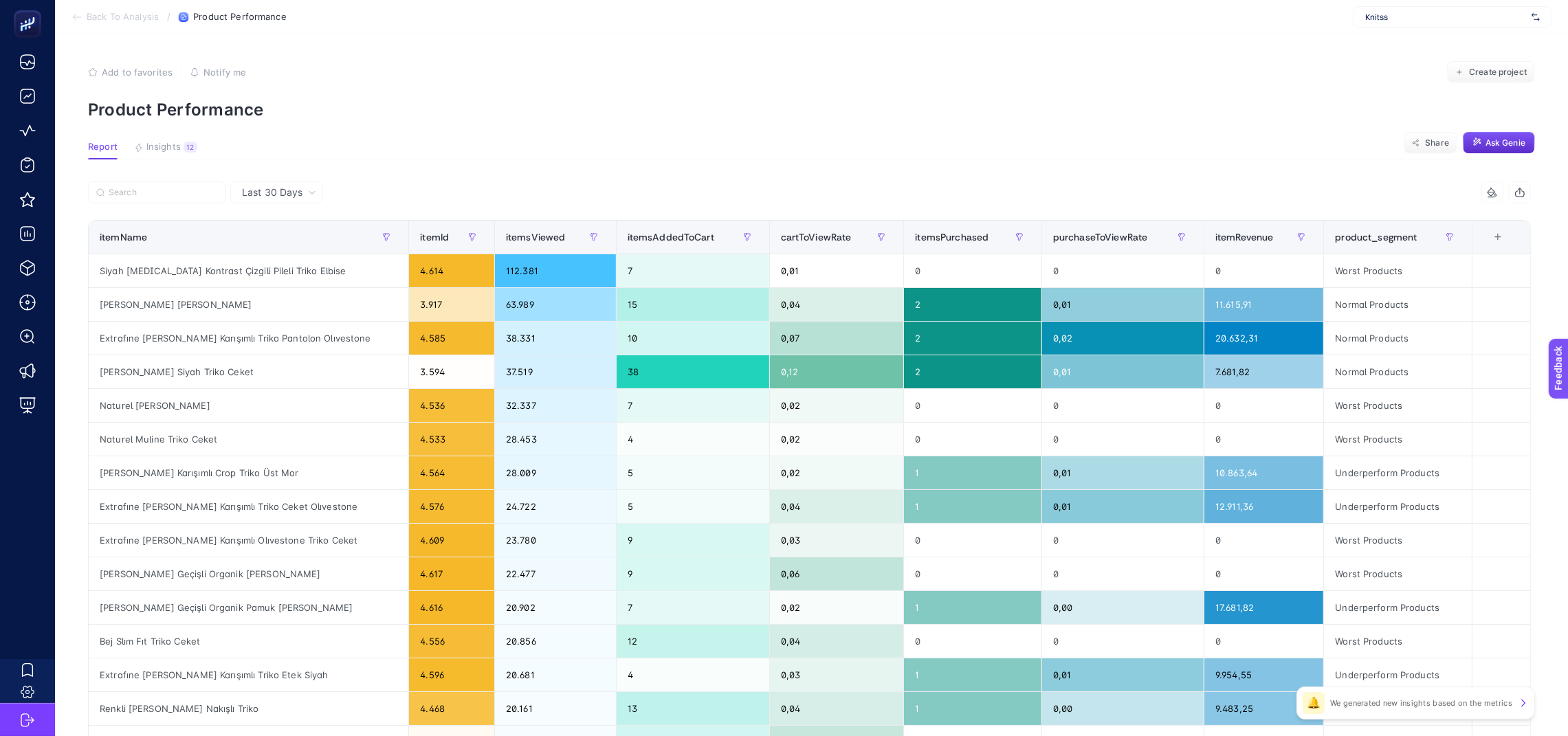
click at [630, 79] on div "Add to favorites false Notify me Create project" at bounding box center [811, 72] width 1447 height 22
click at [294, 189] on div "Last 30 Days" at bounding box center [279, 193] width 85 height 10
click at [266, 249] on li "Last 7 Days" at bounding box center [276, 246] width 84 height 25
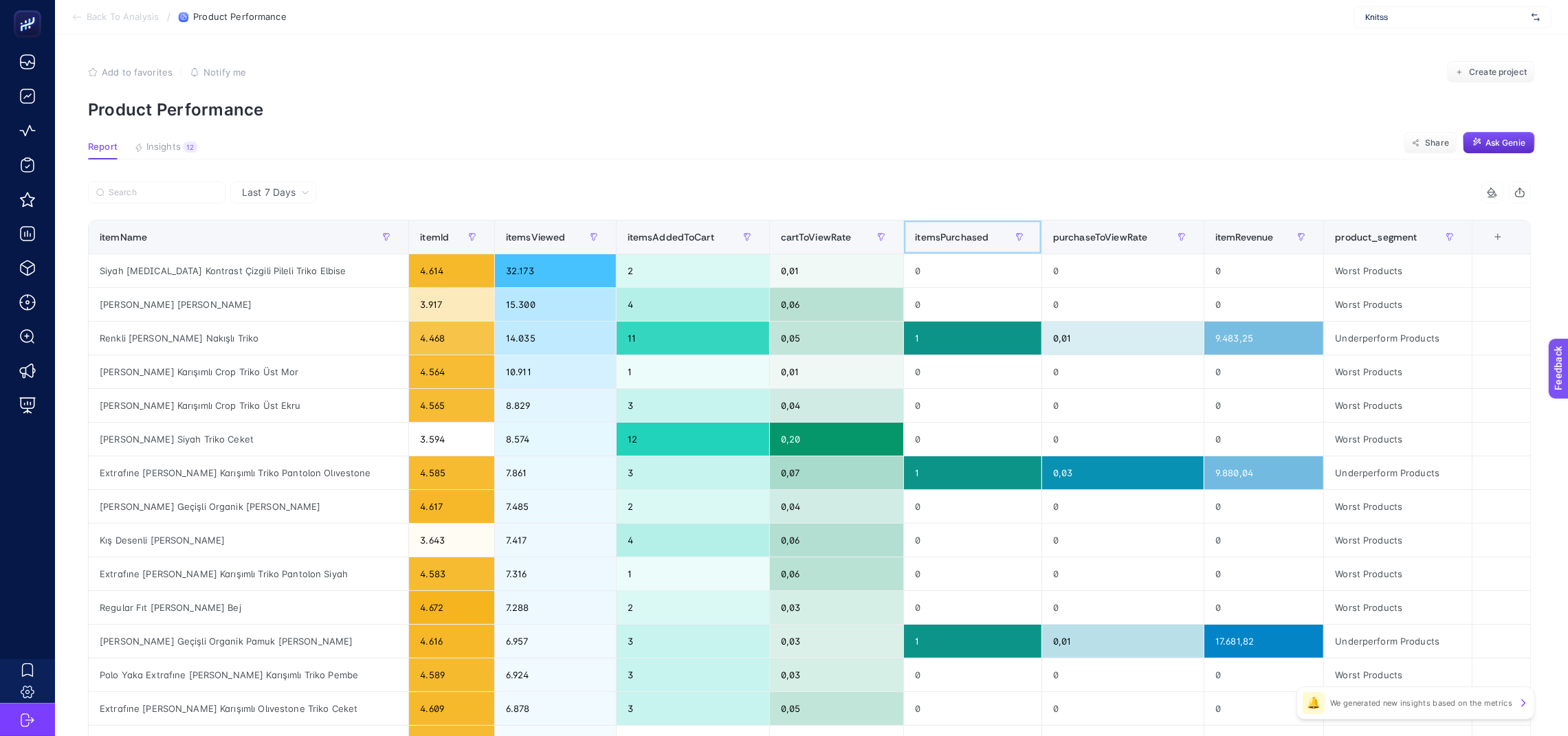
click at [929, 236] on span "itemsPurchased" at bounding box center [952, 237] width 74 height 11
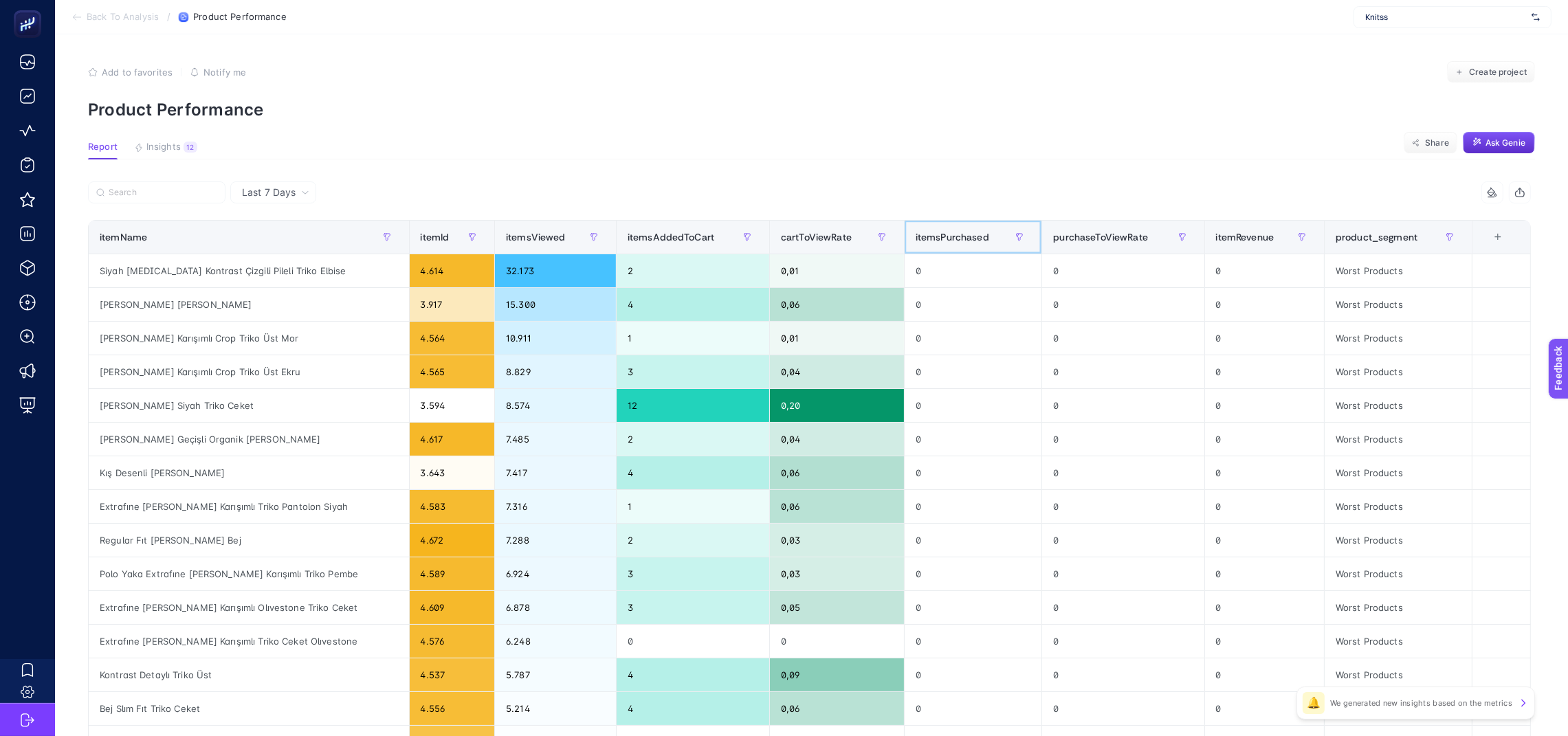
click at [929, 236] on span "itemsPurchased" at bounding box center [953, 237] width 74 height 11
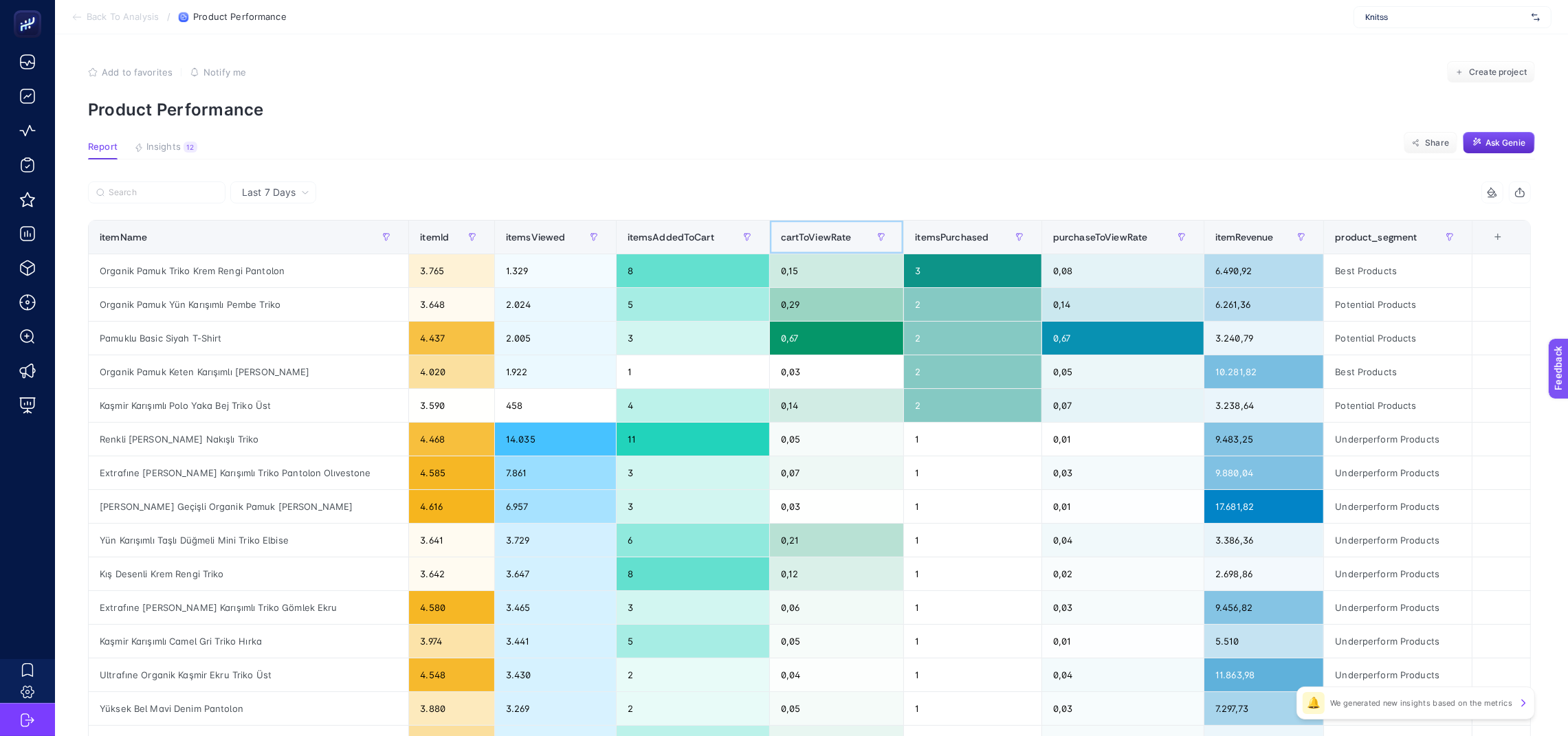
click at [819, 235] on span "cartToViewRate" at bounding box center [816, 237] width 71 height 11
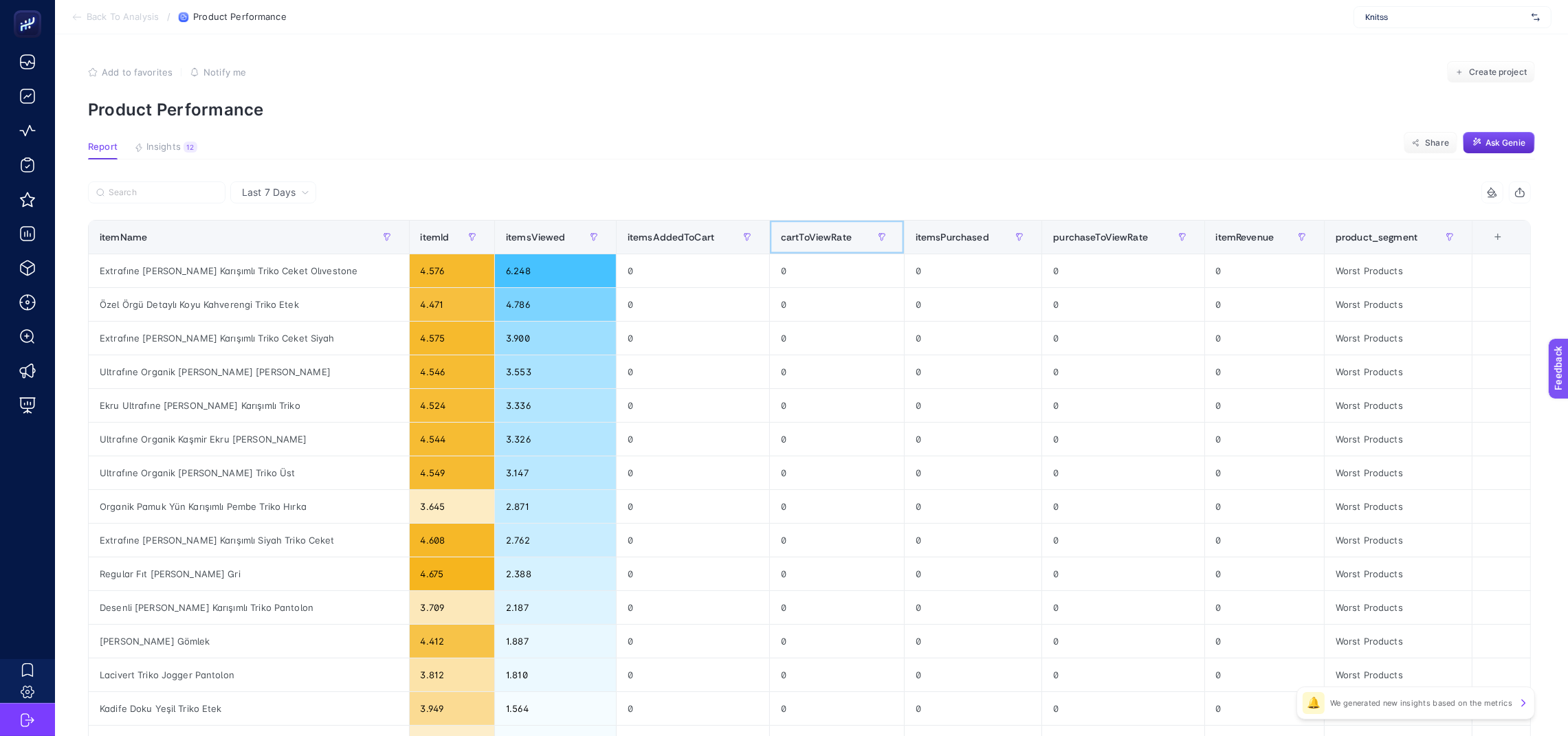
click at [819, 235] on span "cartToViewRate" at bounding box center [816, 237] width 71 height 11
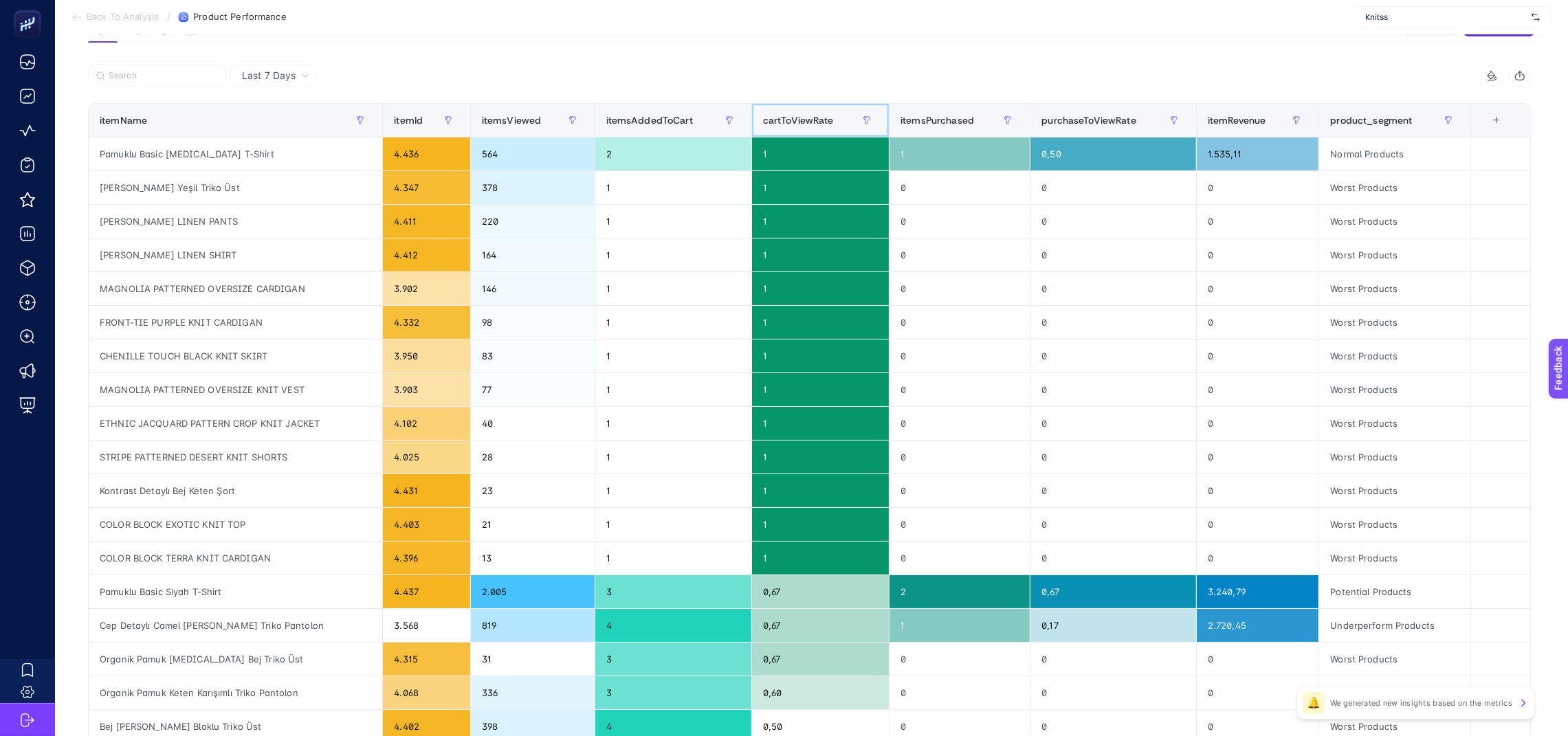
scroll to position [116, 3]
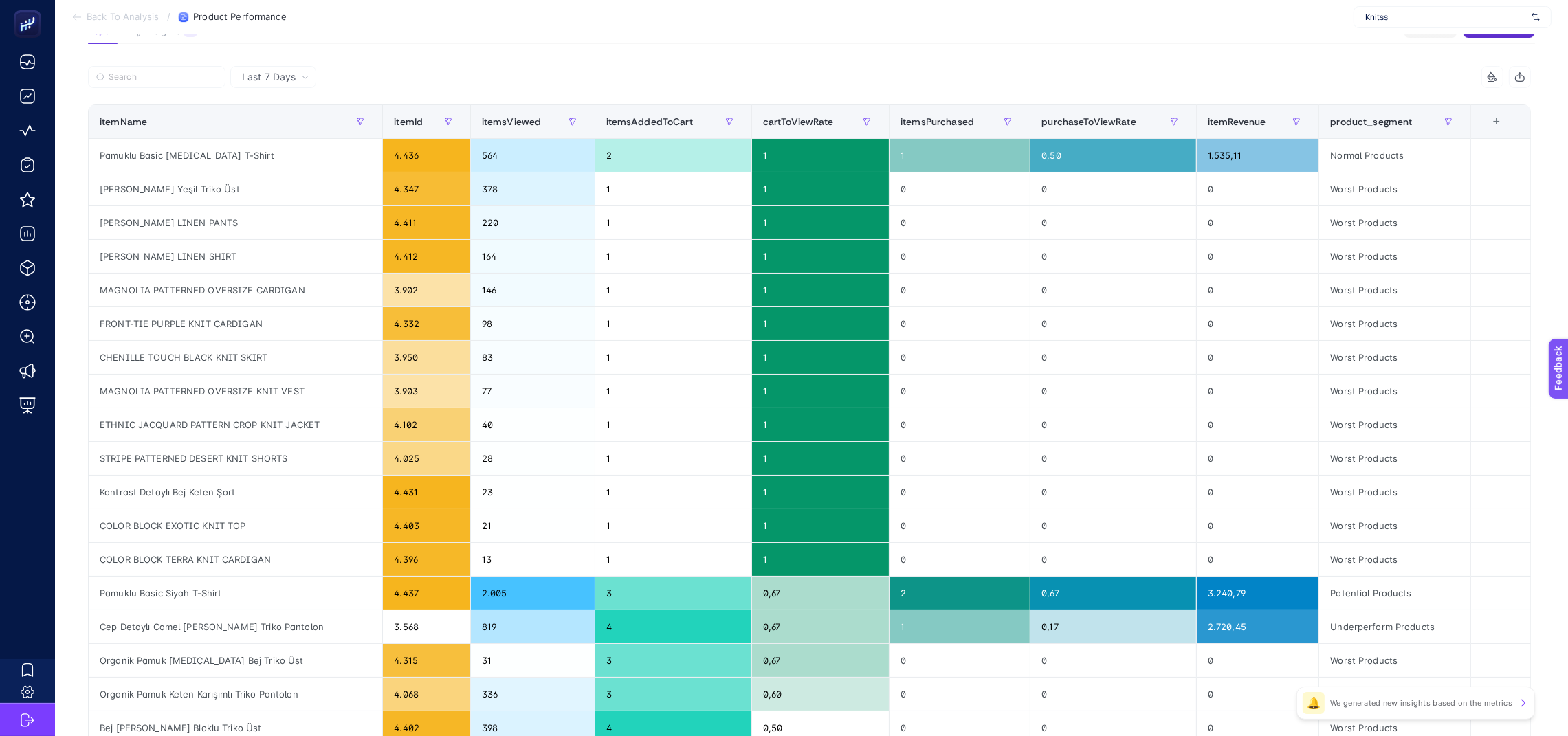
click at [296, 82] on div "Last 7 Days" at bounding box center [273, 76] width 86 height 22
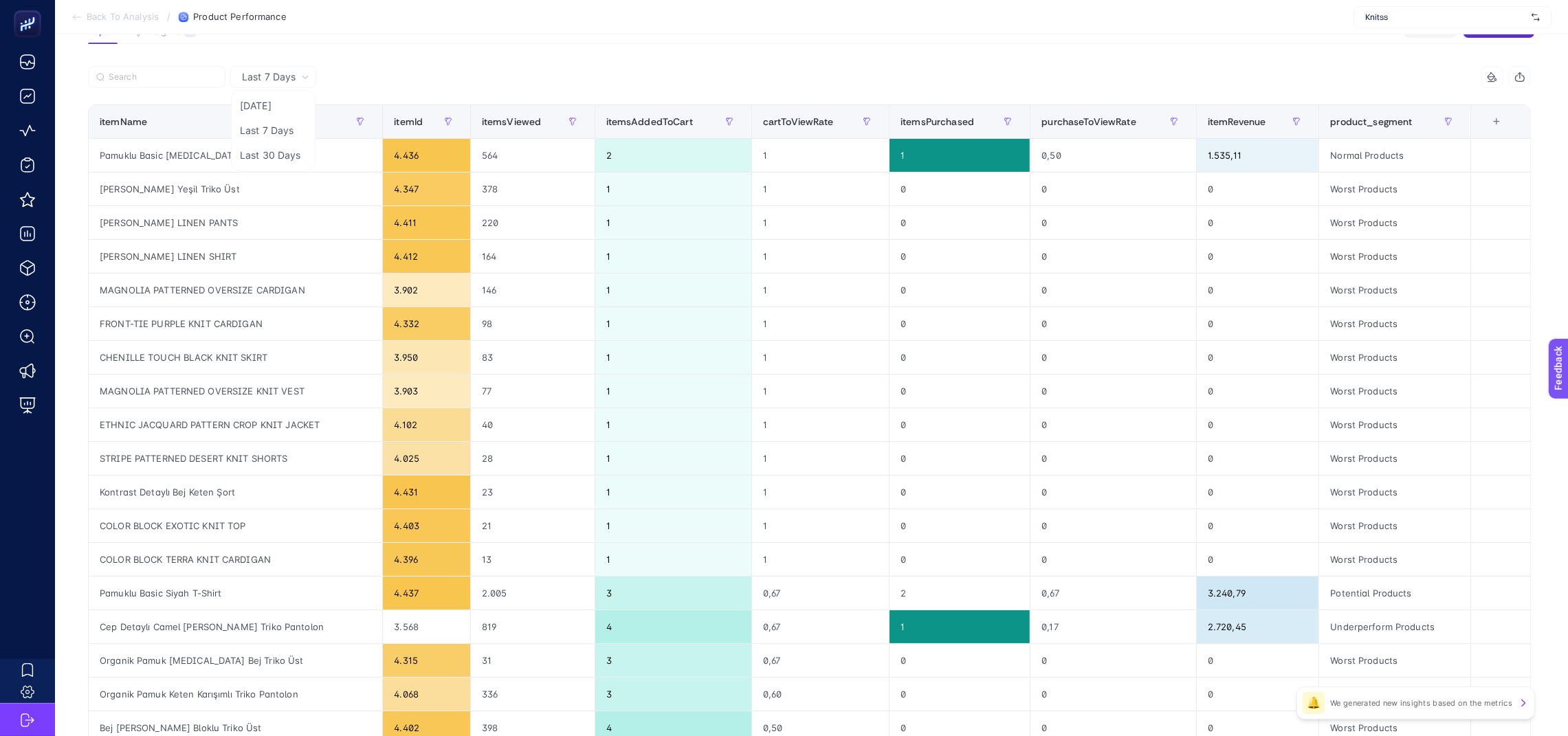
click at [489, 75] on div at bounding box center [449, 80] width 722 height 30
click at [597, 58] on article "Add to favorites false Notify me Create project Product Performance Report Insi…" at bounding box center [811, 448] width 1513 height 1061
click at [706, 39] on section "Report Insights 12 We generated new insights based on the metrics Share Ask Gen…" at bounding box center [811, 35] width 1447 height 18
click at [827, 123] on span "cartToViewRate" at bounding box center [799, 121] width 71 height 11
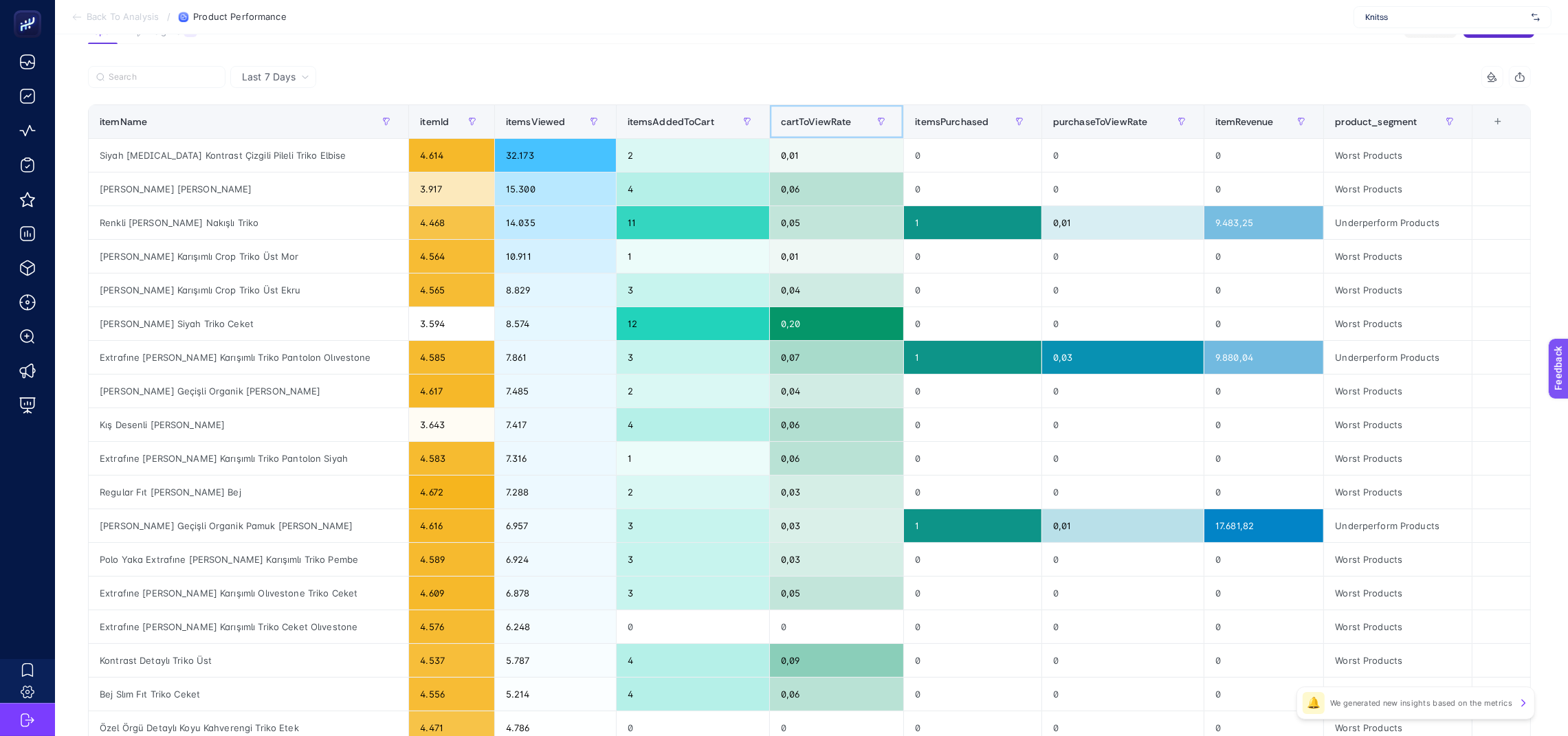
click at [827, 123] on span "cartToViewRate" at bounding box center [816, 121] width 71 height 11
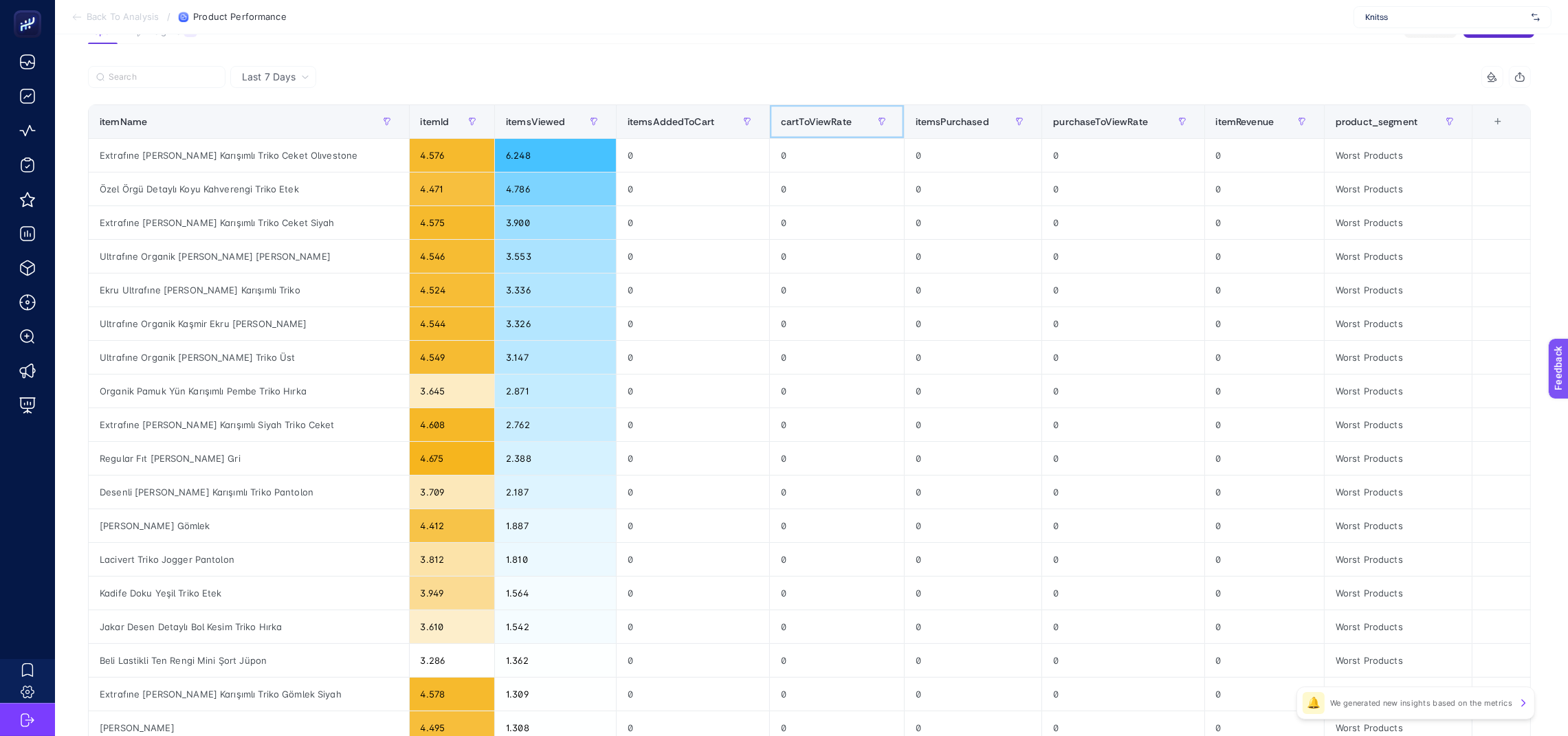
click at [827, 123] on span "cartToViewRate" at bounding box center [816, 121] width 71 height 11
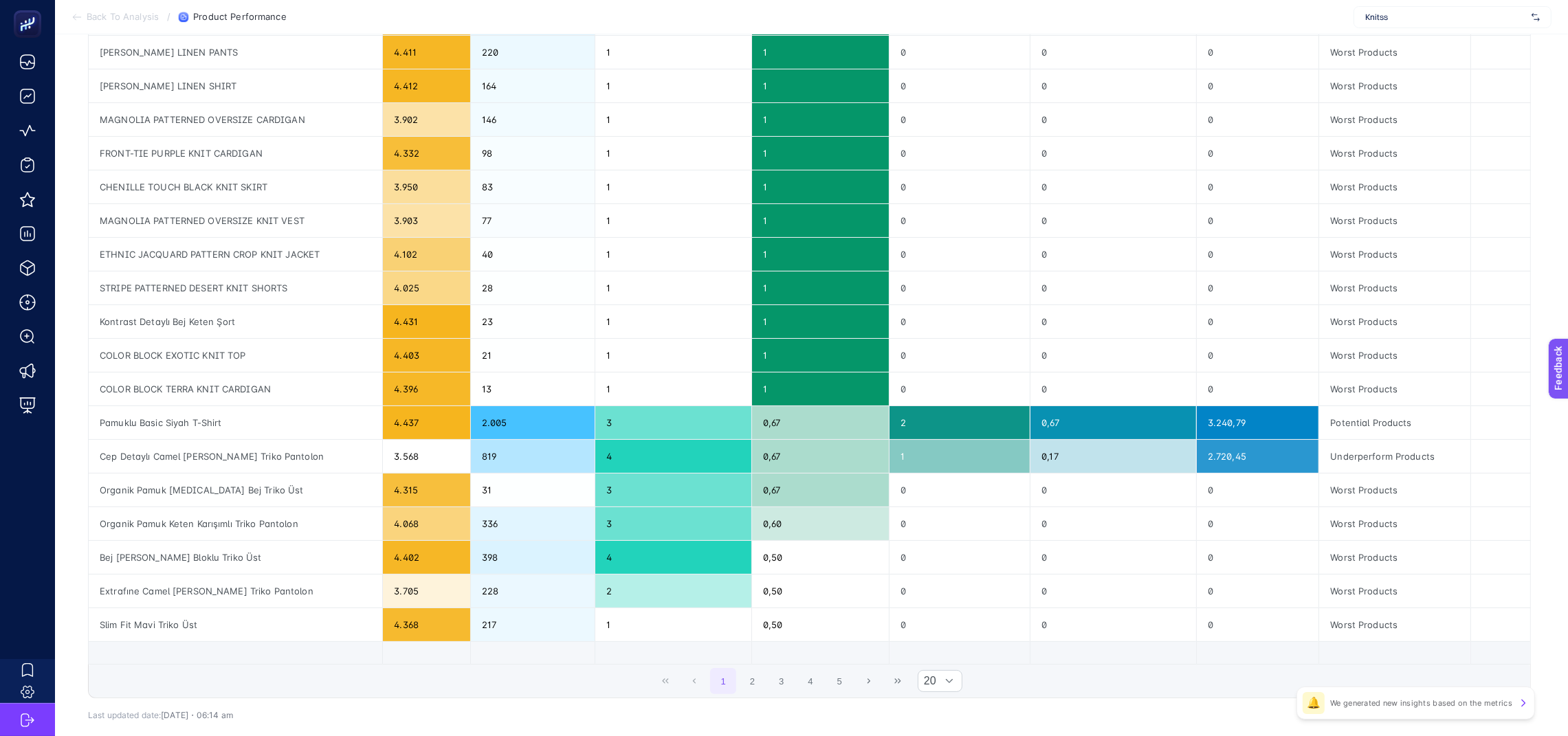
scroll to position [281, 3]
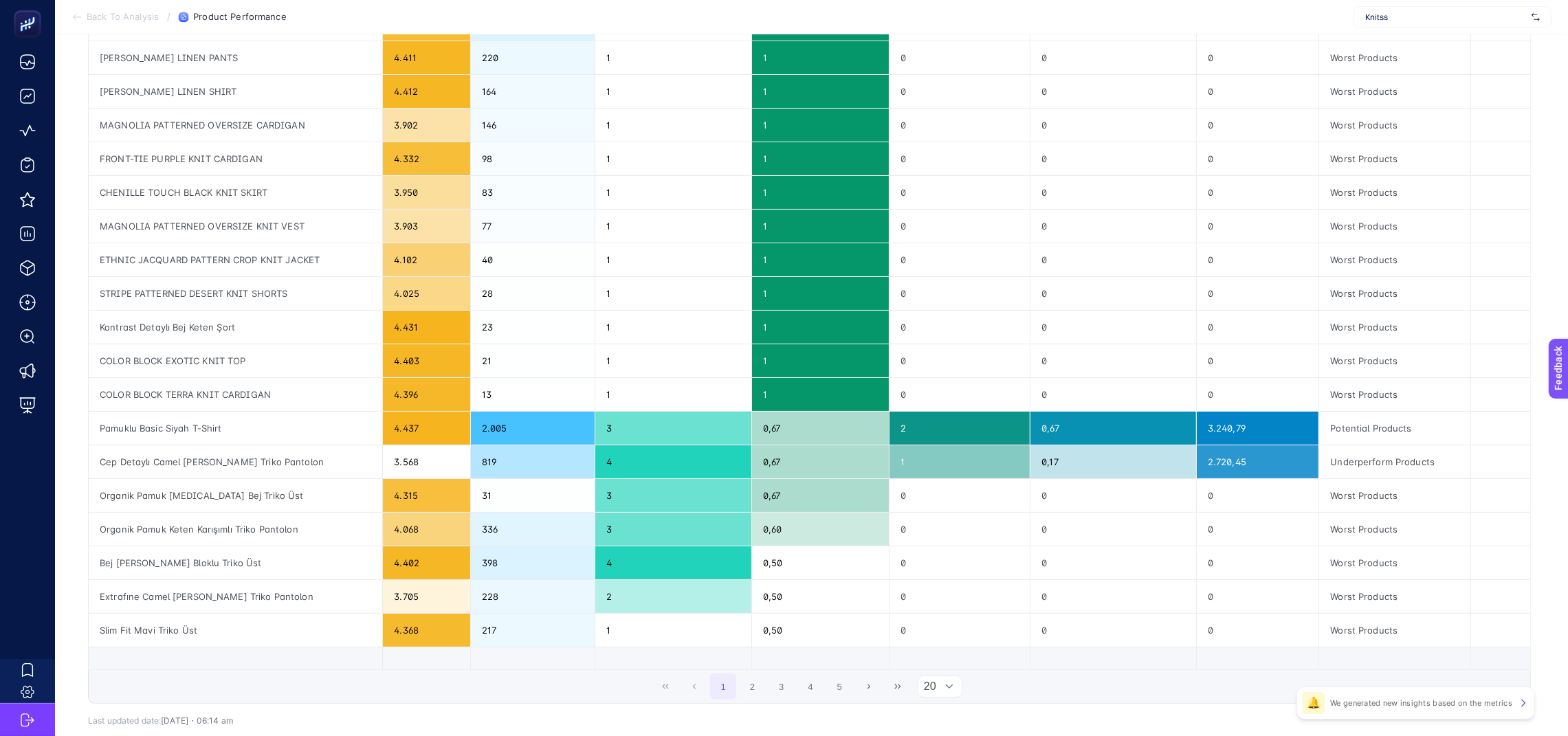
click at [936, 688] on span "20" at bounding box center [928, 686] width 18 height 20
click at [942, 656] on li "50" at bounding box center [948, 660] width 44 height 28
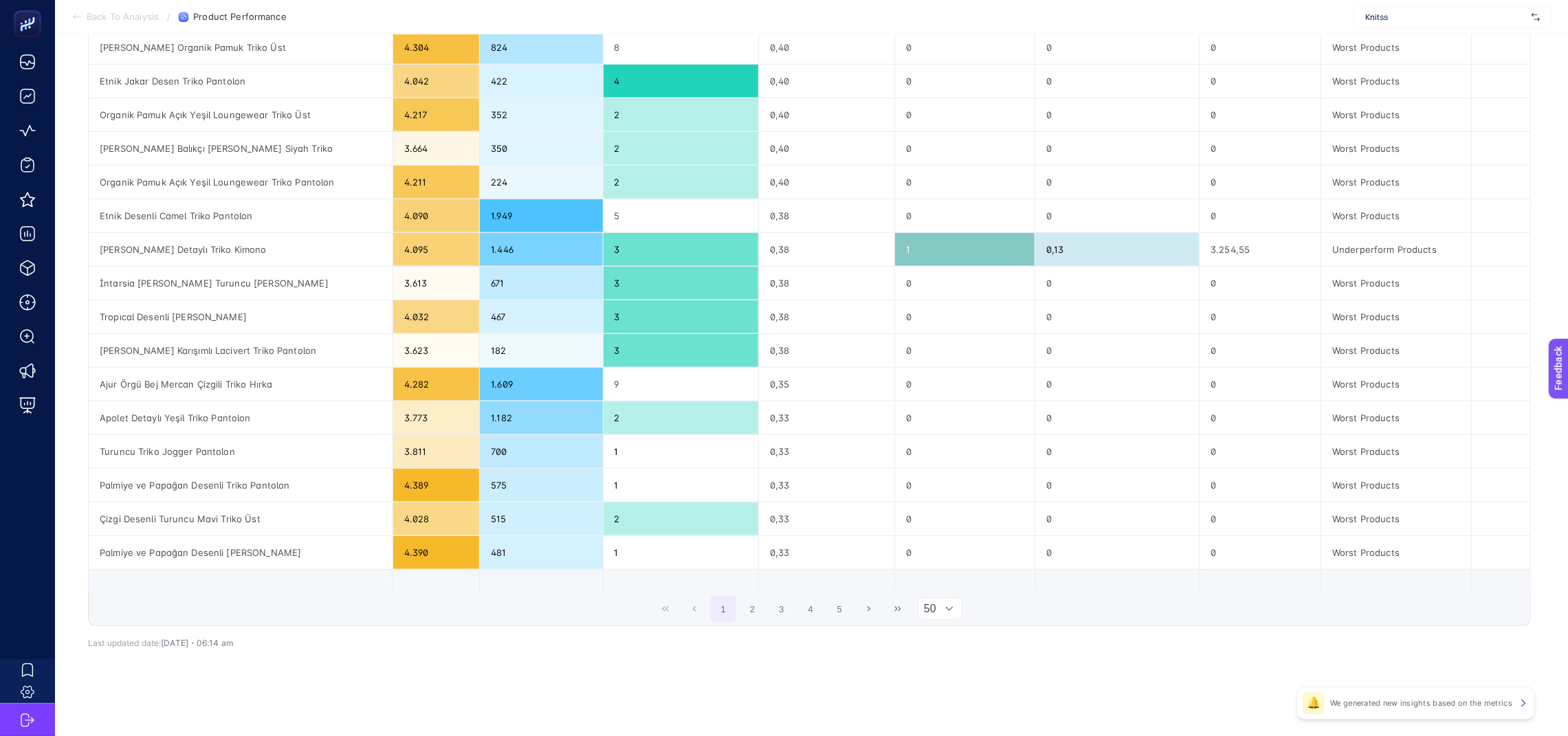
scroll to position [1374, 11]
click at [753, 606] on button "2" at bounding box center [753, 609] width 26 height 26
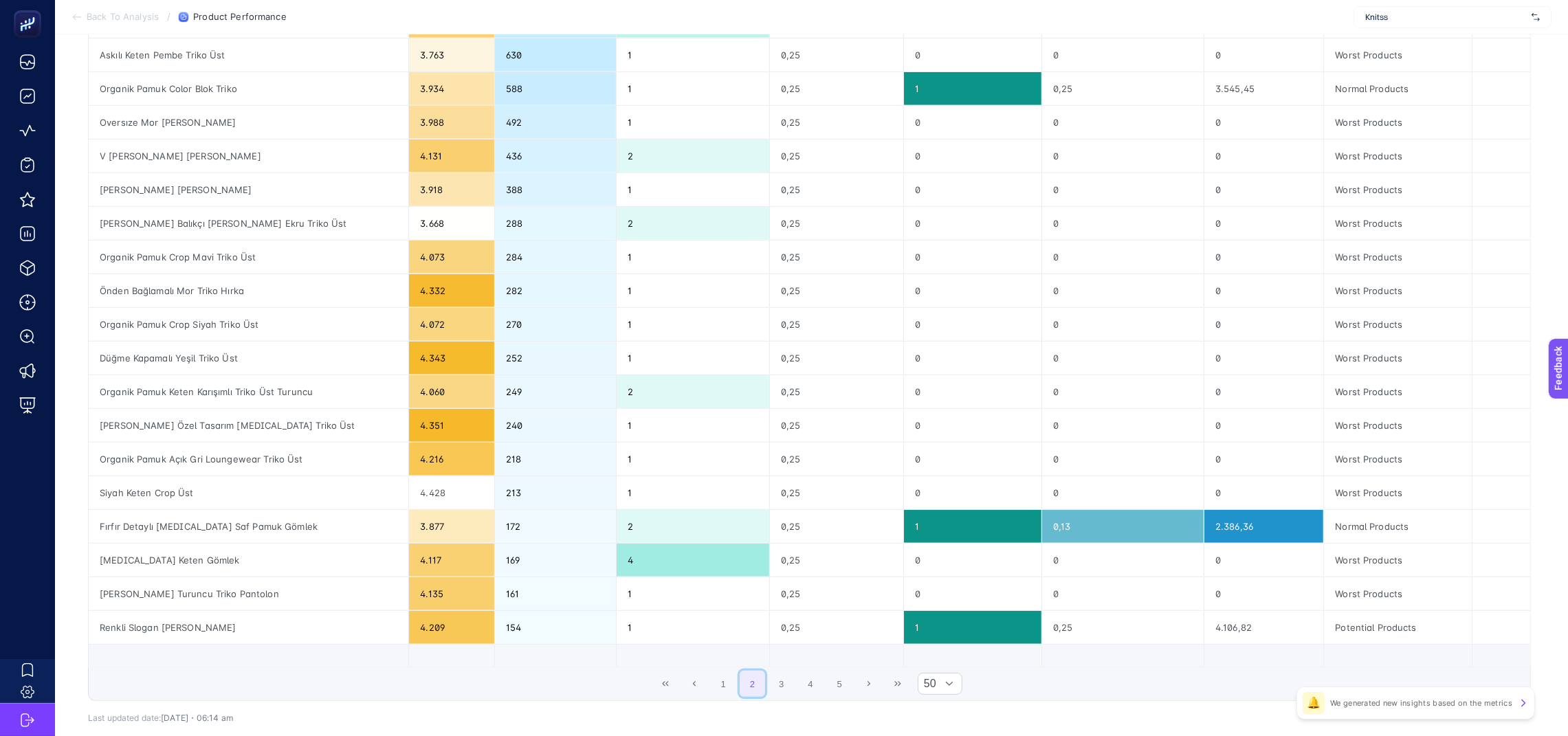
scroll to position [1374, 0]
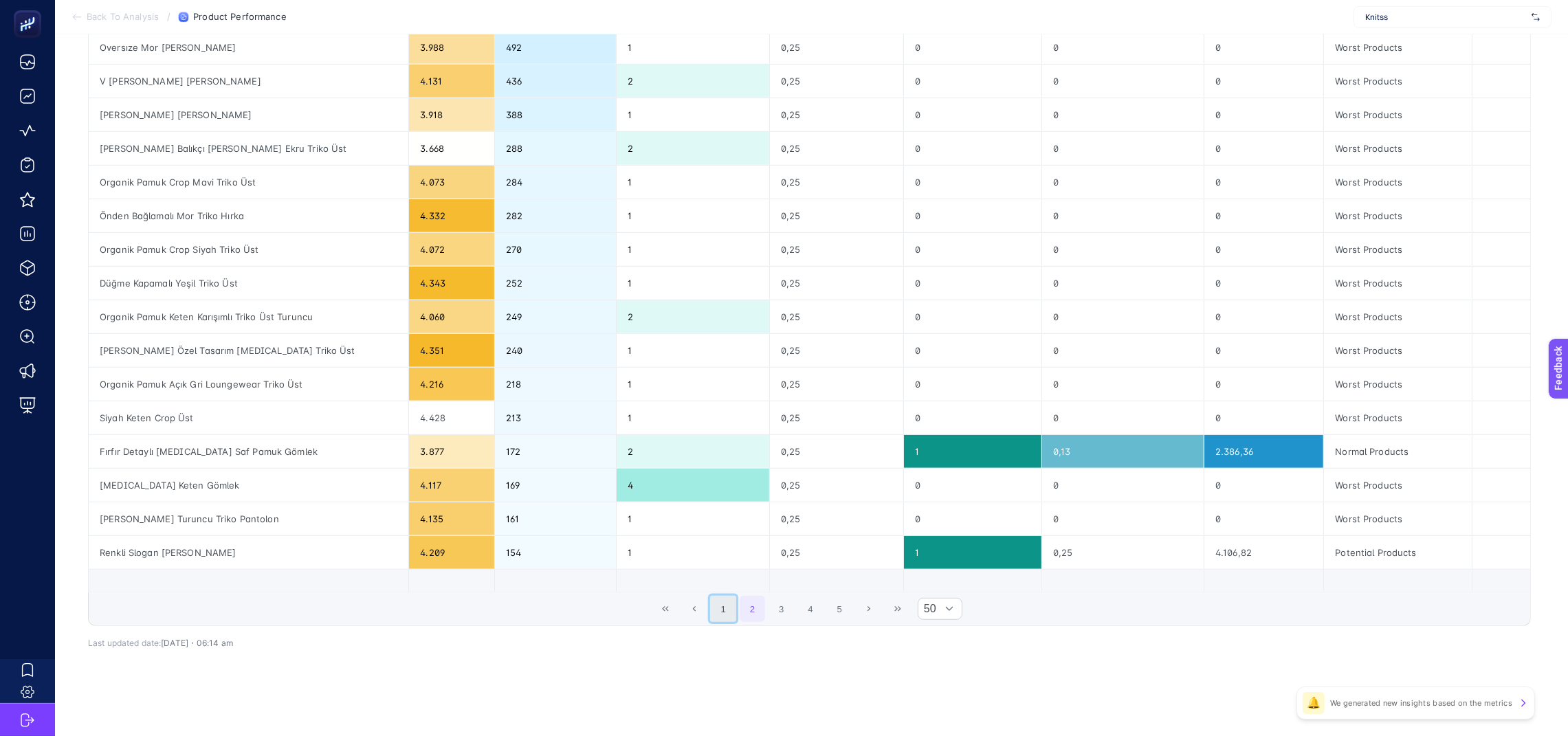
click at [736, 606] on button "1" at bounding box center [723, 609] width 26 height 26
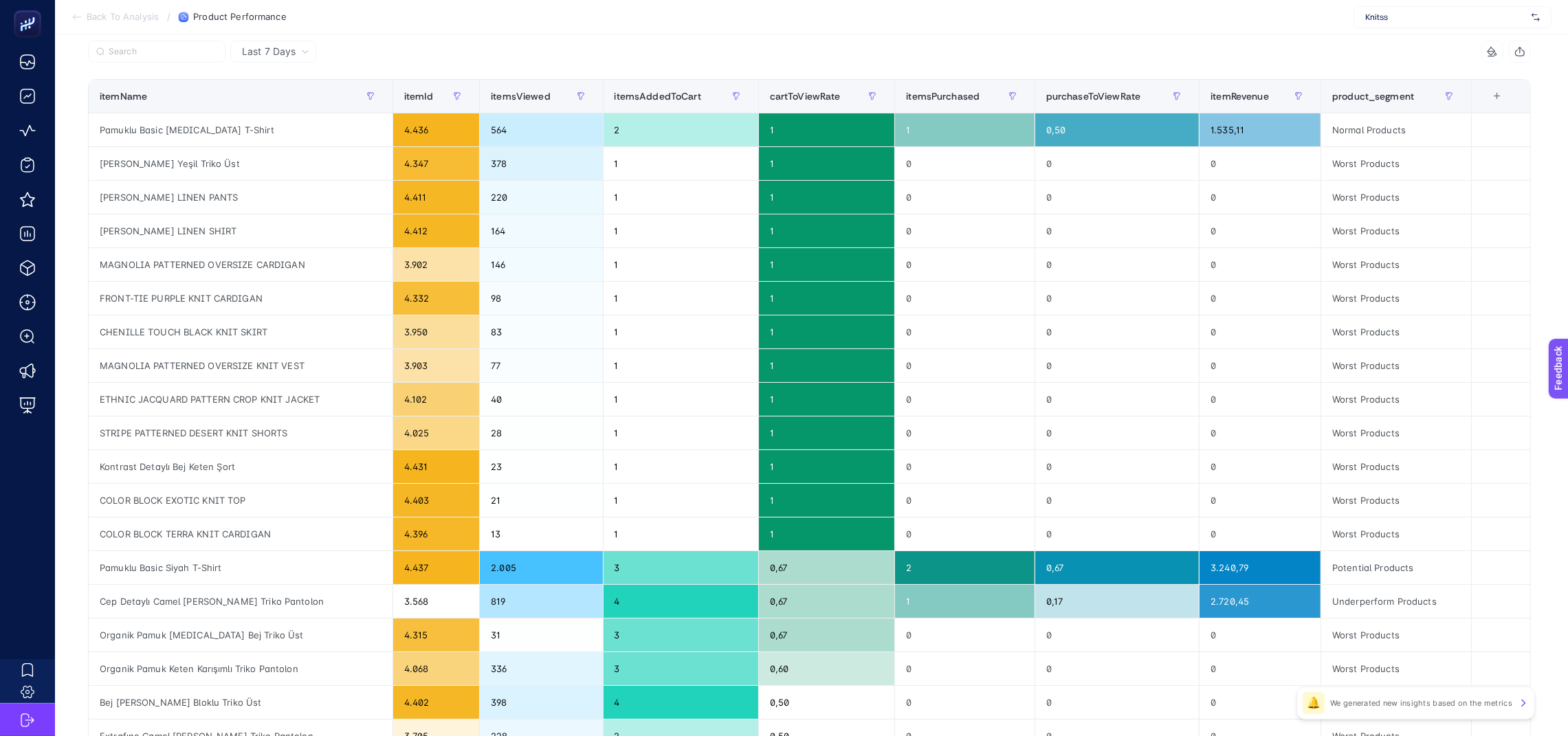
scroll to position [0, 0]
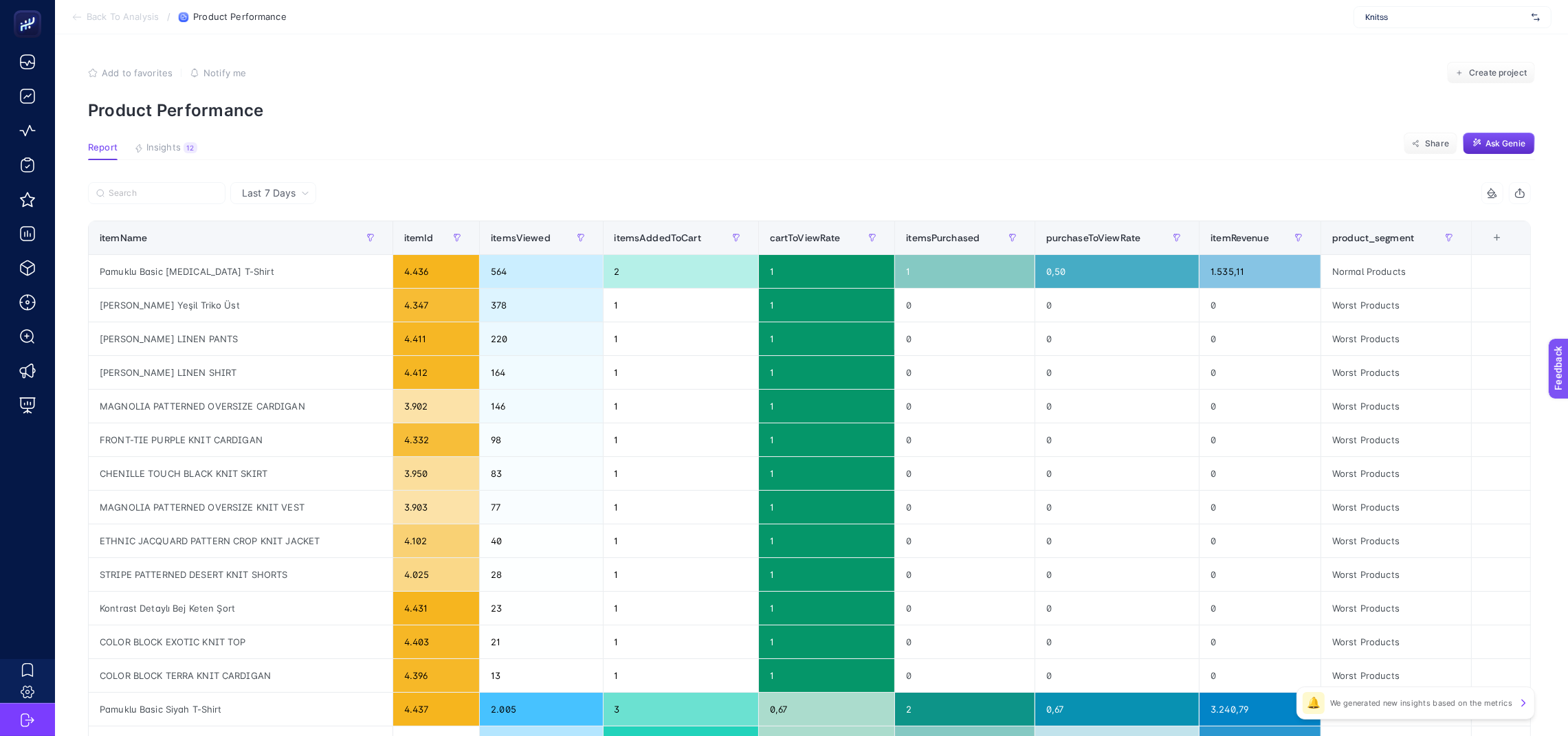
click at [304, 198] on div "Last 7 Days" at bounding box center [273, 193] width 86 height 22
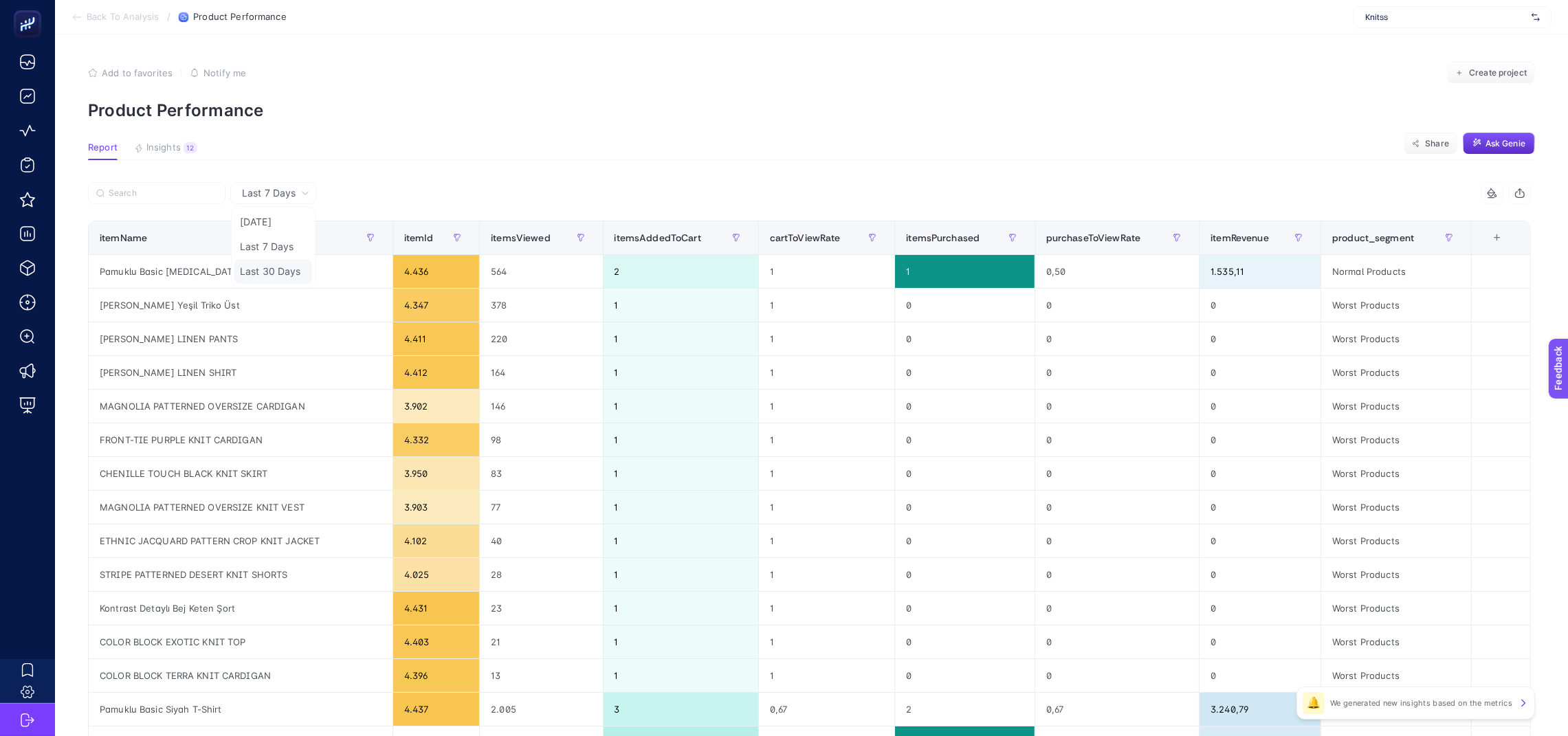
click at [267, 276] on li "Last 30 Days" at bounding box center [273, 271] width 78 height 25
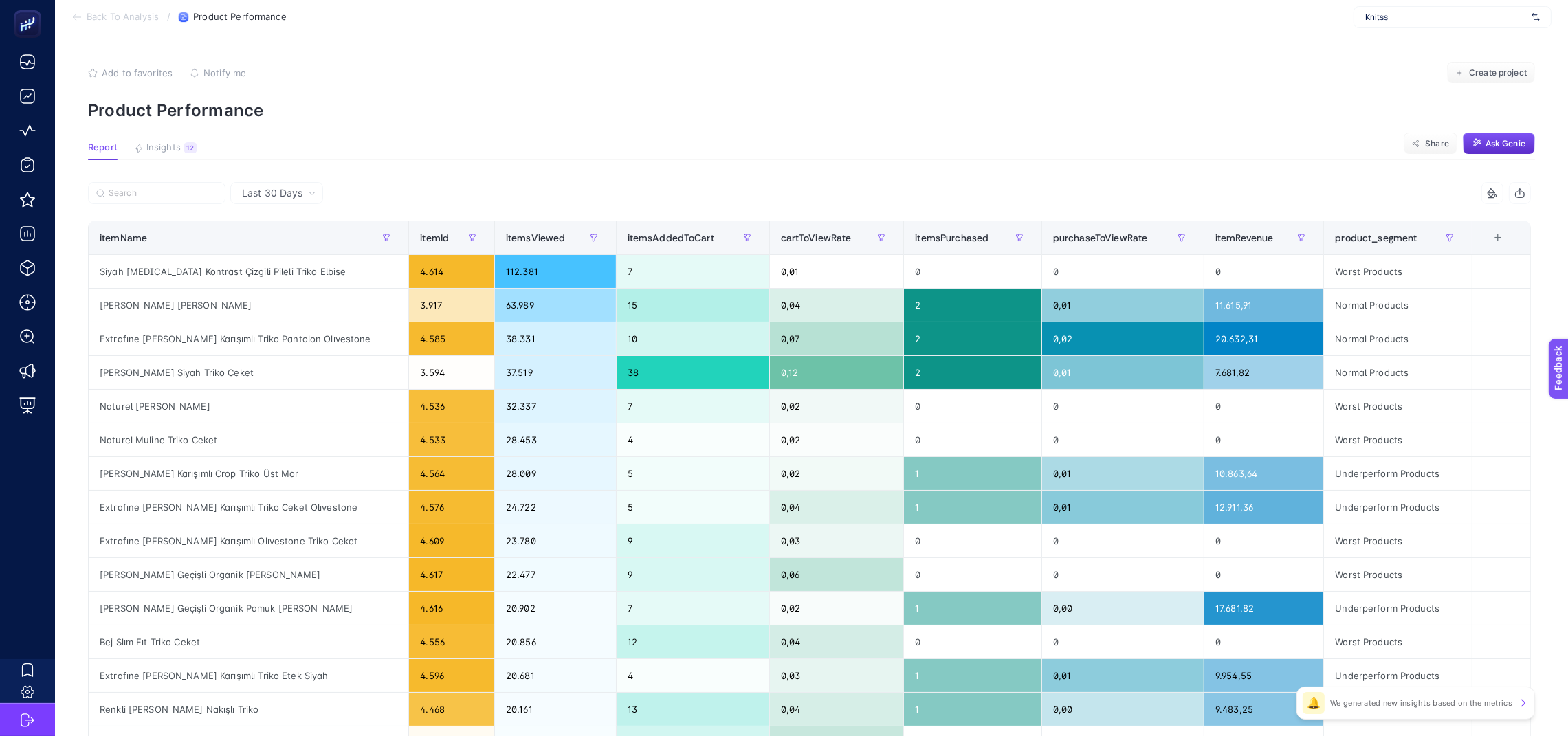
click at [613, 61] on div "Add to favorites false Notify me Create project" at bounding box center [811, 72] width 1447 height 22
click at [832, 239] on span "cartToViewRate" at bounding box center [816, 237] width 71 height 11
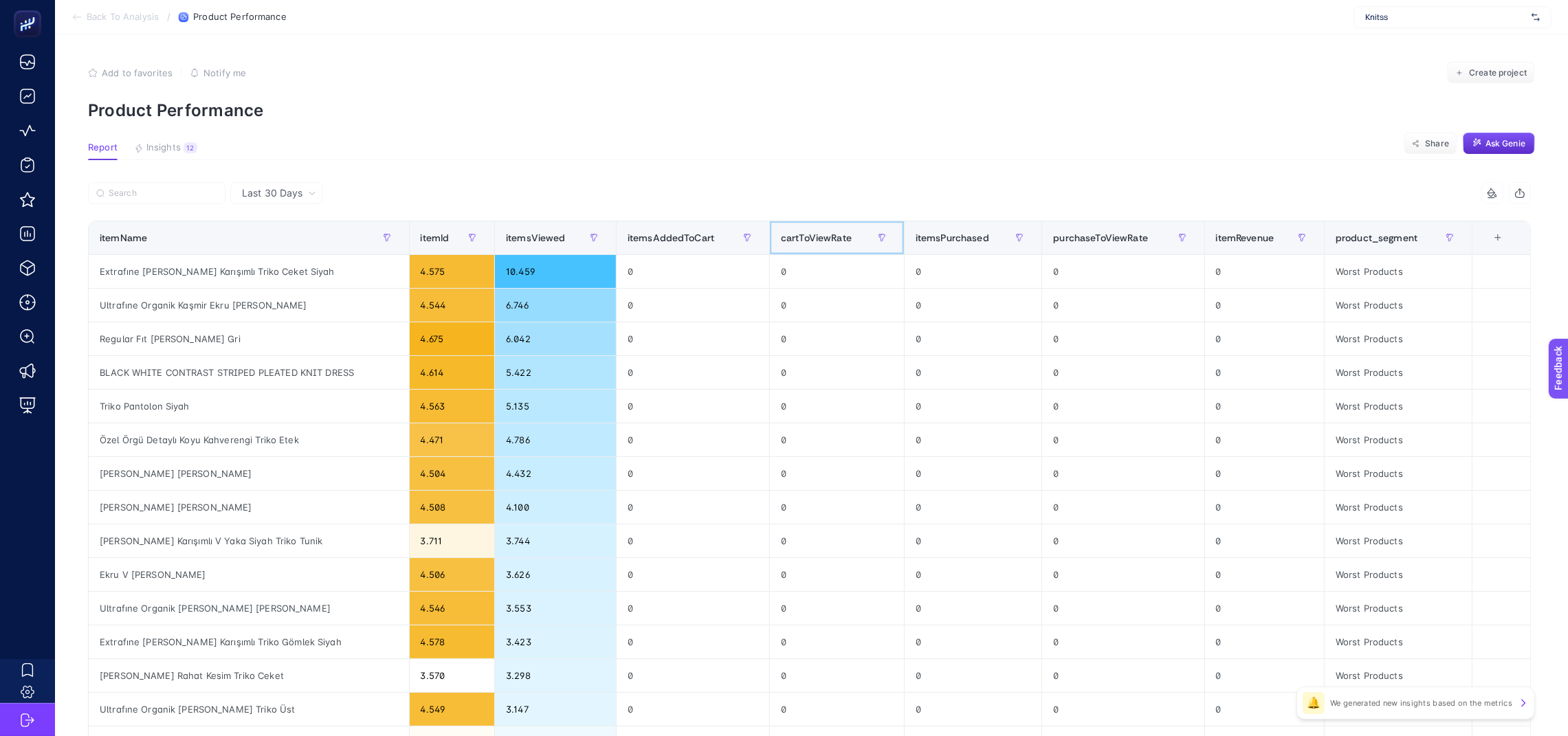
click at [832, 239] on span "cartToViewRate" at bounding box center [816, 237] width 71 height 11
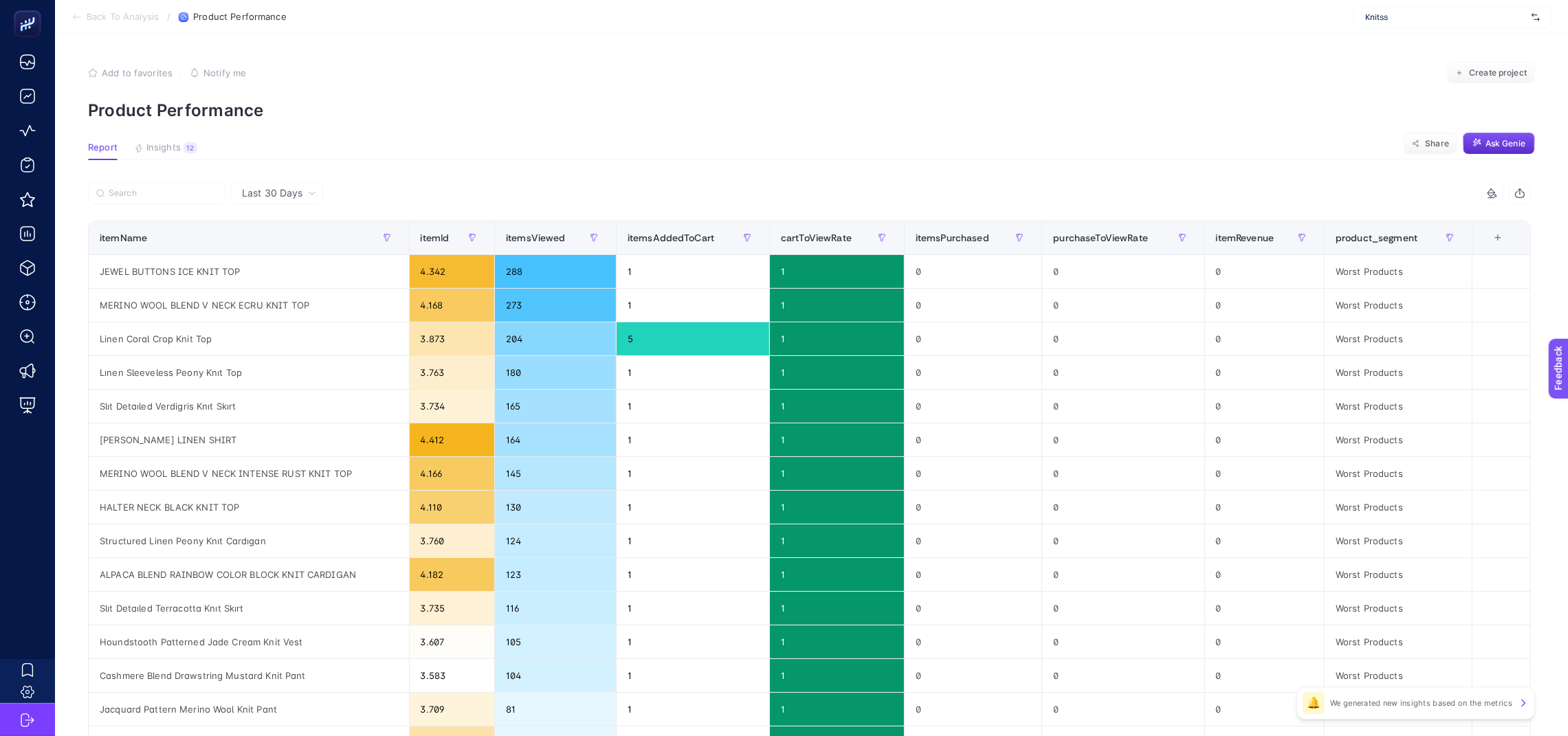
click at [1035, 129] on article "Add to favorites false Notify me Create project Product Performance Report Insi…" at bounding box center [811, 565] width 1513 height 1061
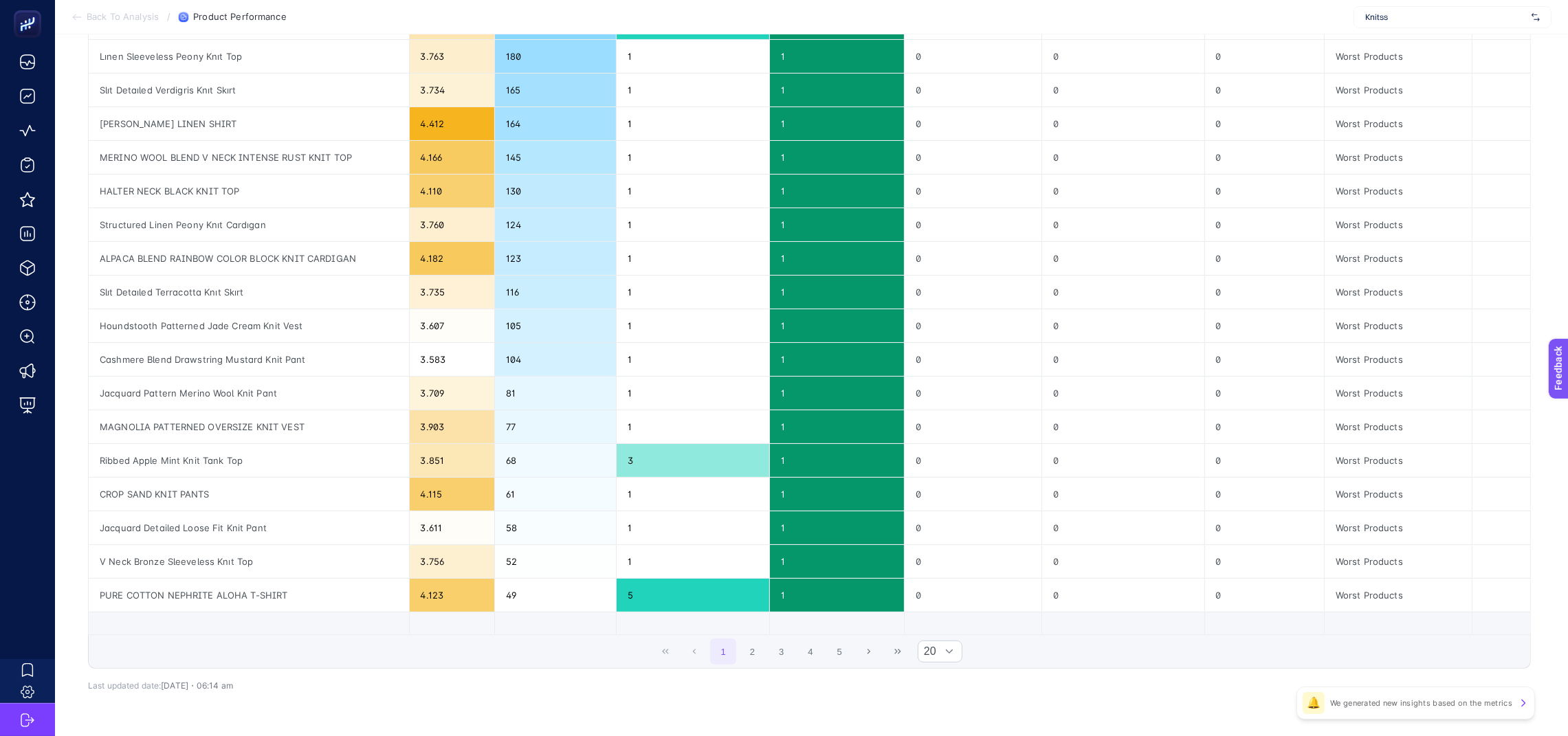
scroll to position [361, 0]
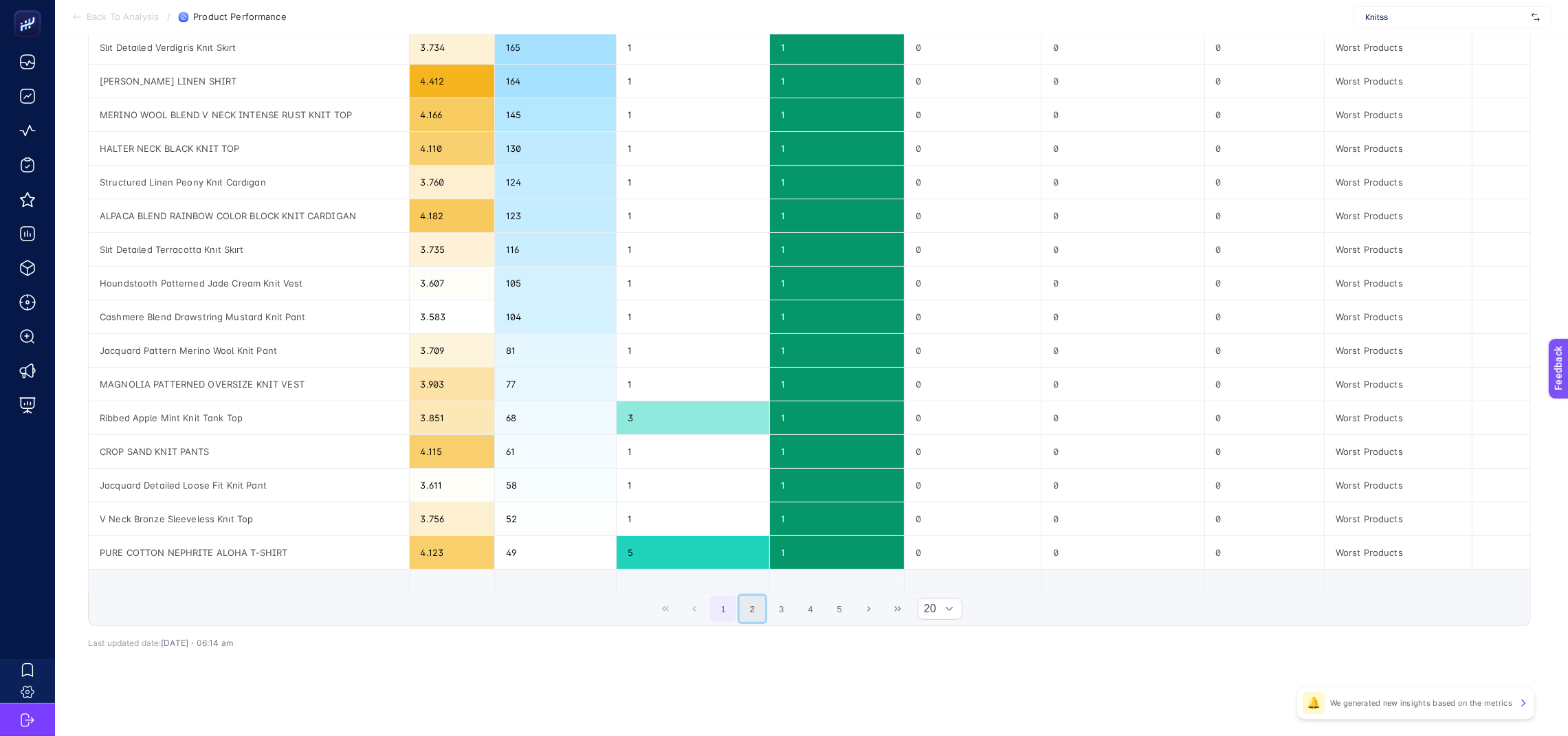
click at [764, 610] on button "2" at bounding box center [753, 609] width 26 height 26
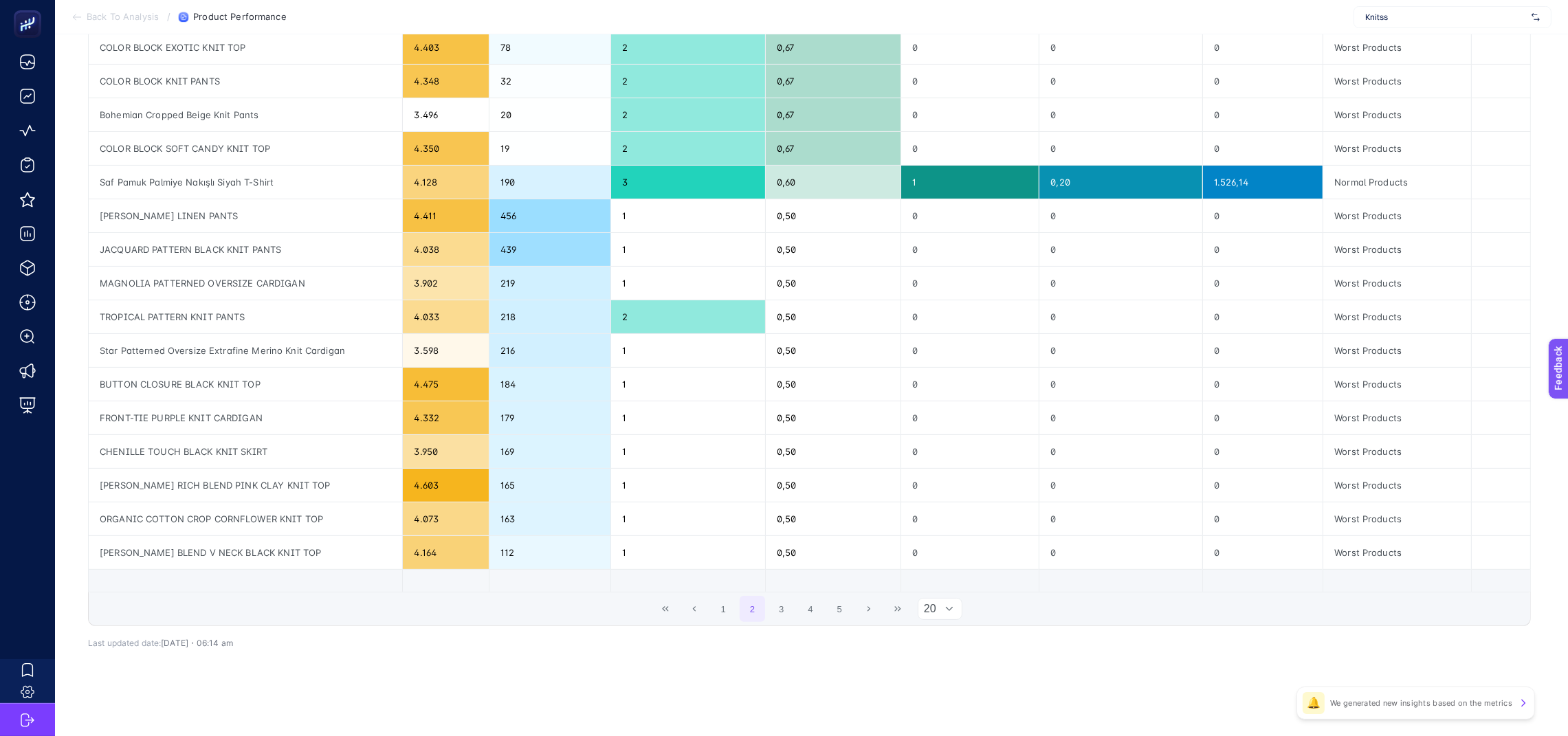
click at [962, 598] on div at bounding box center [950, 608] width 26 height 20
click at [940, 674] on li "50" at bounding box center [948, 670] width 44 height 28
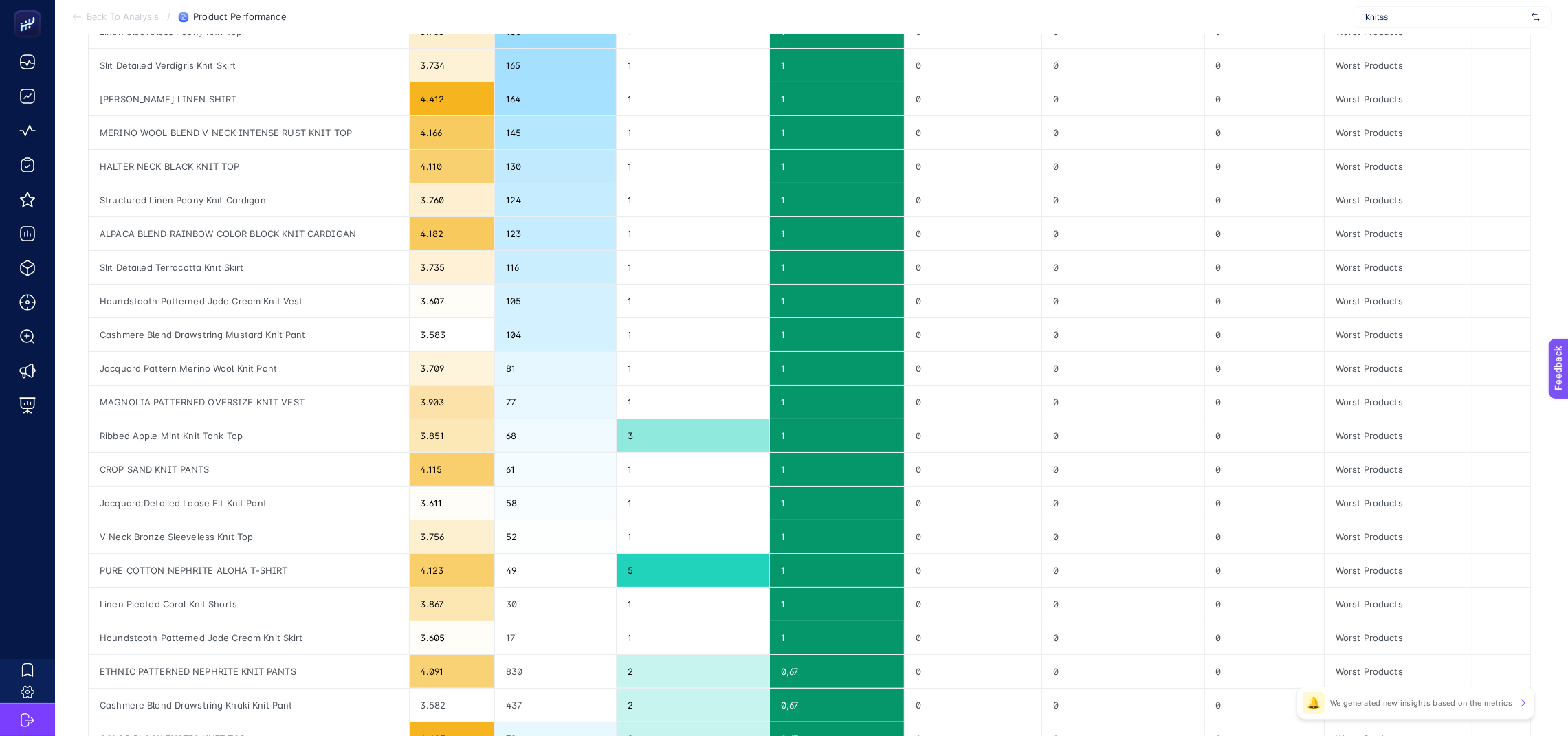
scroll to position [0, 11]
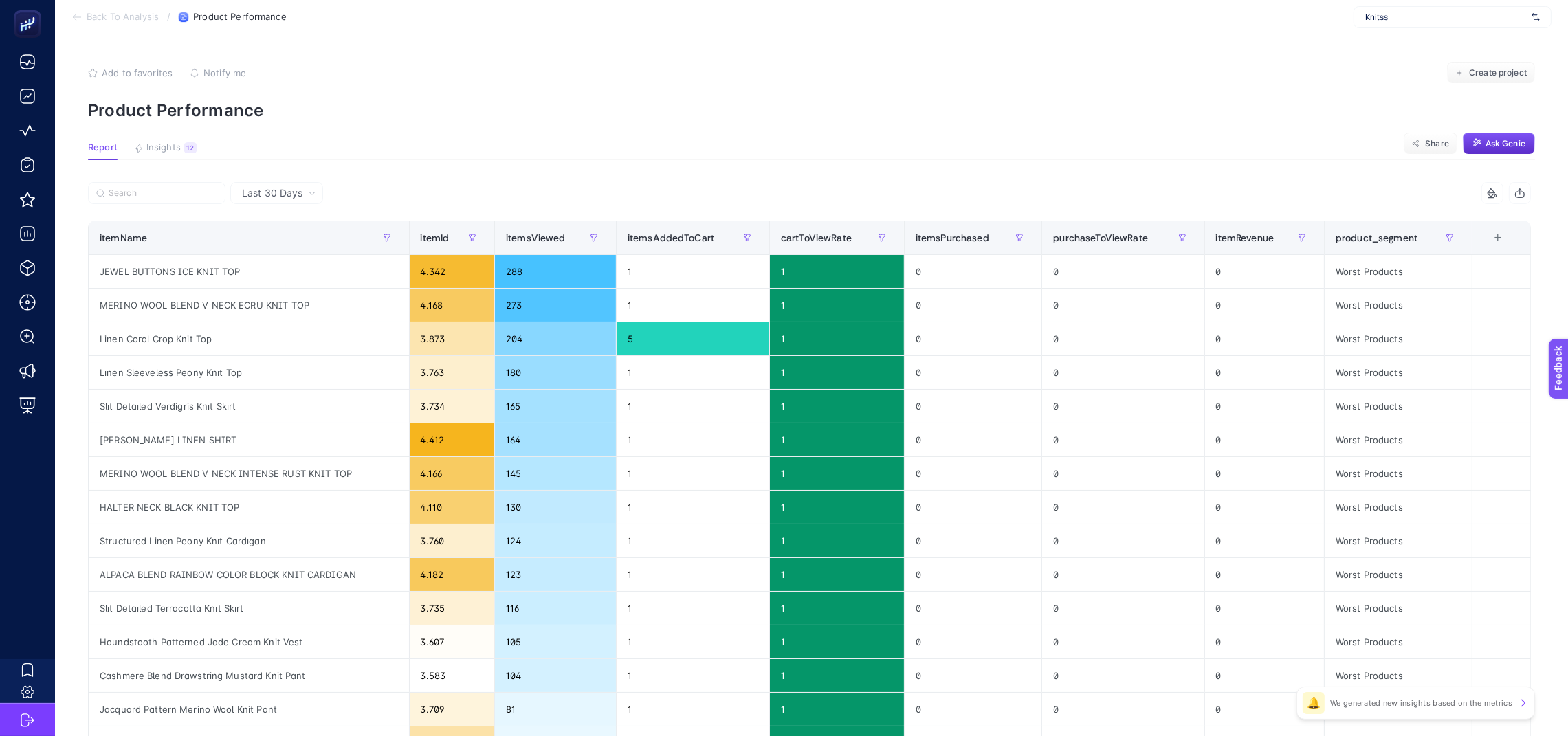
click at [1100, 78] on div "Add to favorites false Notify me Create project" at bounding box center [811, 72] width 1447 height 22
